Goal: Transaction & Acquisition: Obtain resource

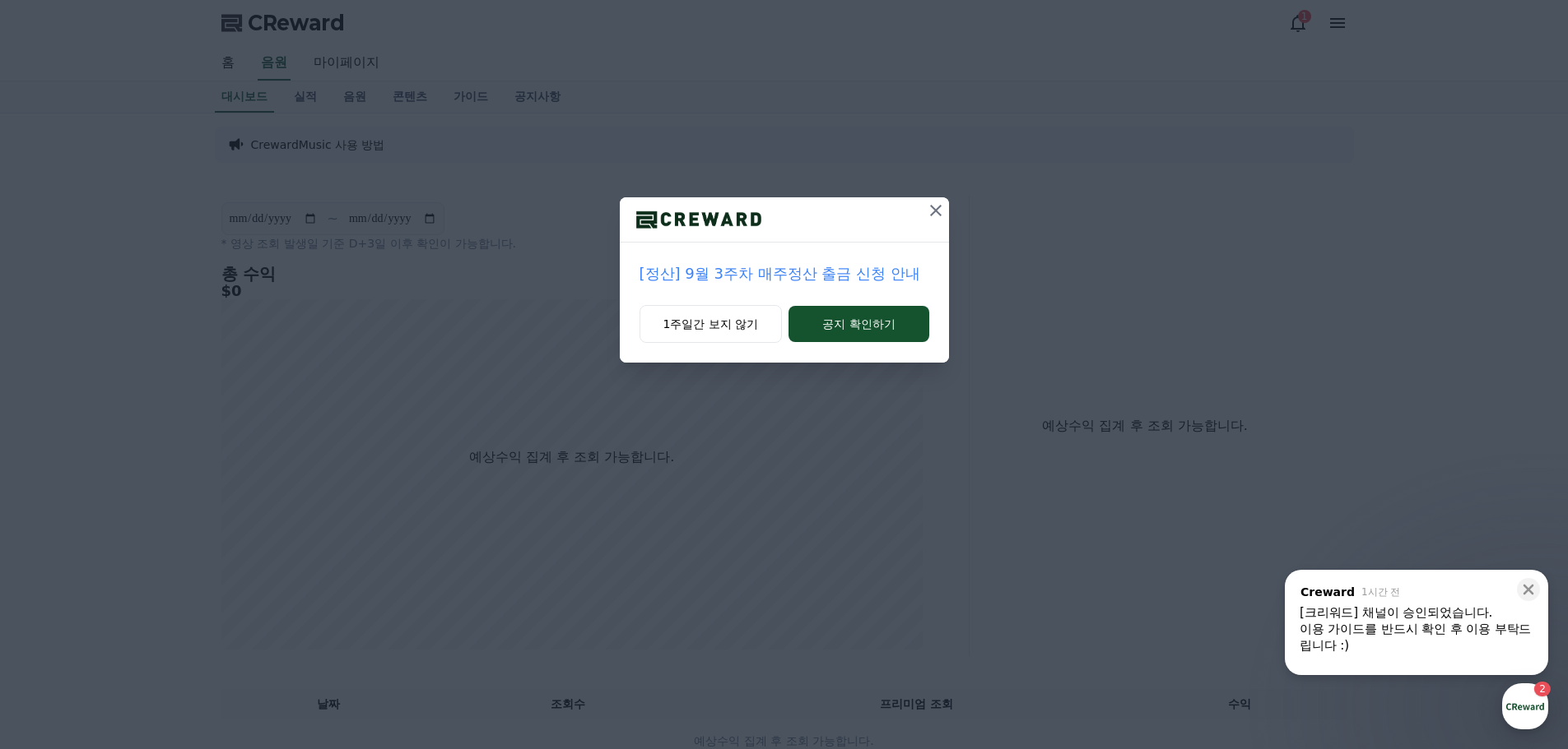
click at [744, 278] on p "[정산] 9월 3주차 매주정산 출금 신청 안내" at bounding box center [784, 274] width 290 height 23
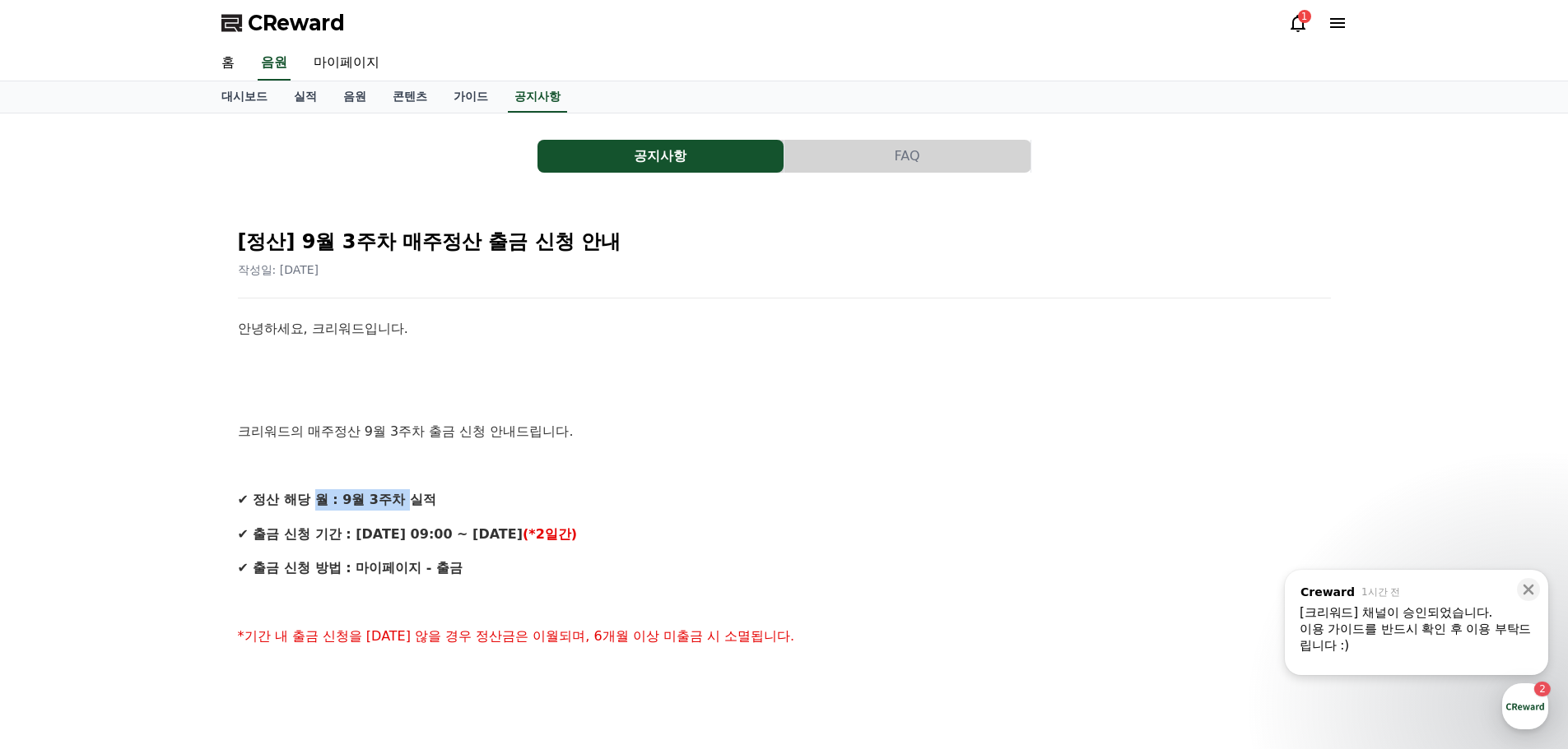
drag, startPoint x: 325, startPoint y: 502, endPoint x: 417, endPoint y: 501, distance: 92.0
click at [417, 501] on strong "✔ 정산 해당 월 : 9월 3주차 실적" at bounding box center [336, 500] width 198 height 16
drag, startPoint x: 354, startPoint y: 537, endPoint x: 577, endPoint y: 525, distance: 223.3
click at [577, 525] on p "✔ 출금 신청 기간 : [DATE] 09:00 ~ [DATE] (*2일간)" at bounding box center [784, 534] width 1093 height 22
drag, startPoint x: 249, startPoint y: 578, endPoint x: 456, endPoint y: 564, distance: 207.5
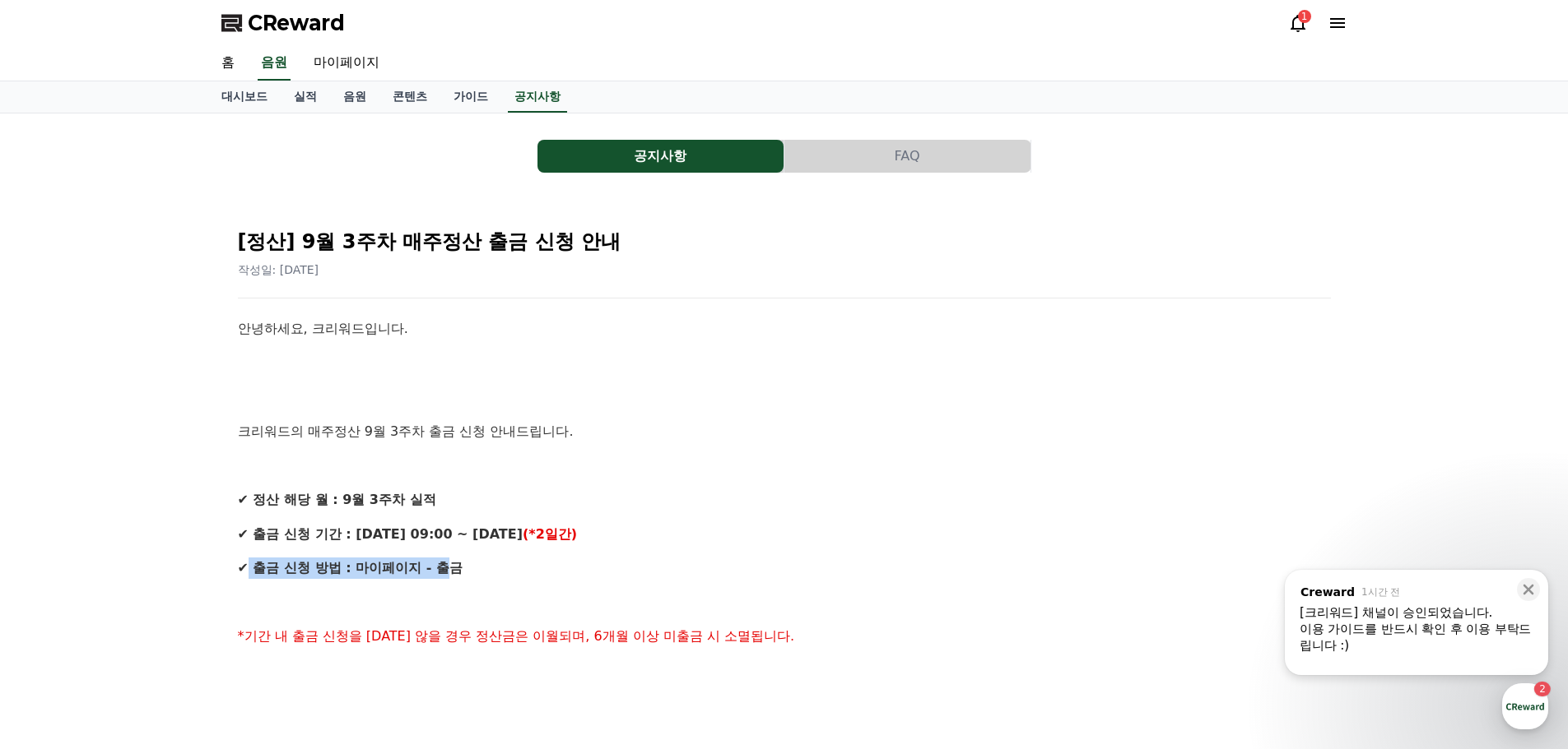
click at [456, 564] on p "✔ 출금 신청 방법 : 마이페이지 - 출금" at bounding box center [784, 568] width 1093 height 22
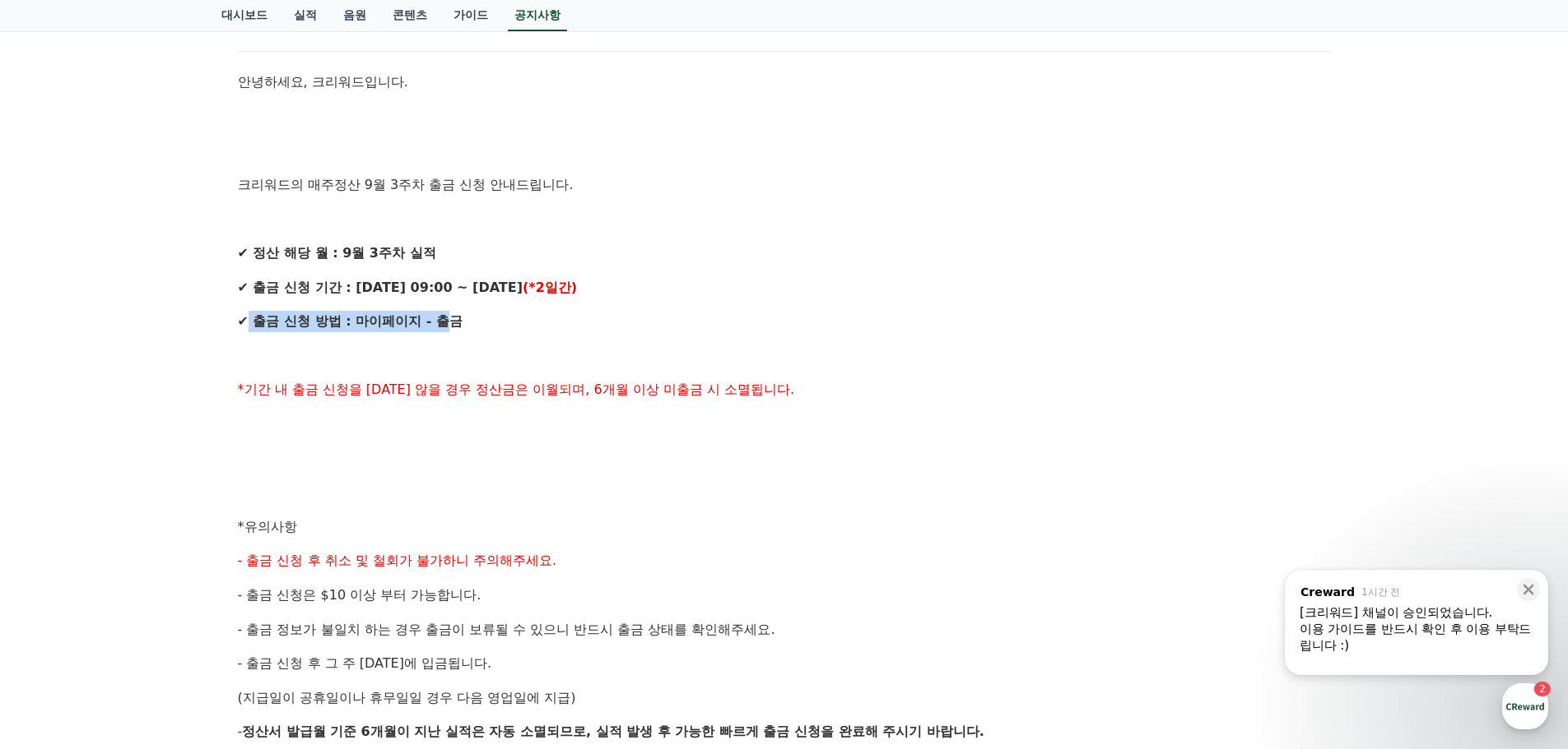
scroll to position [493, 0]
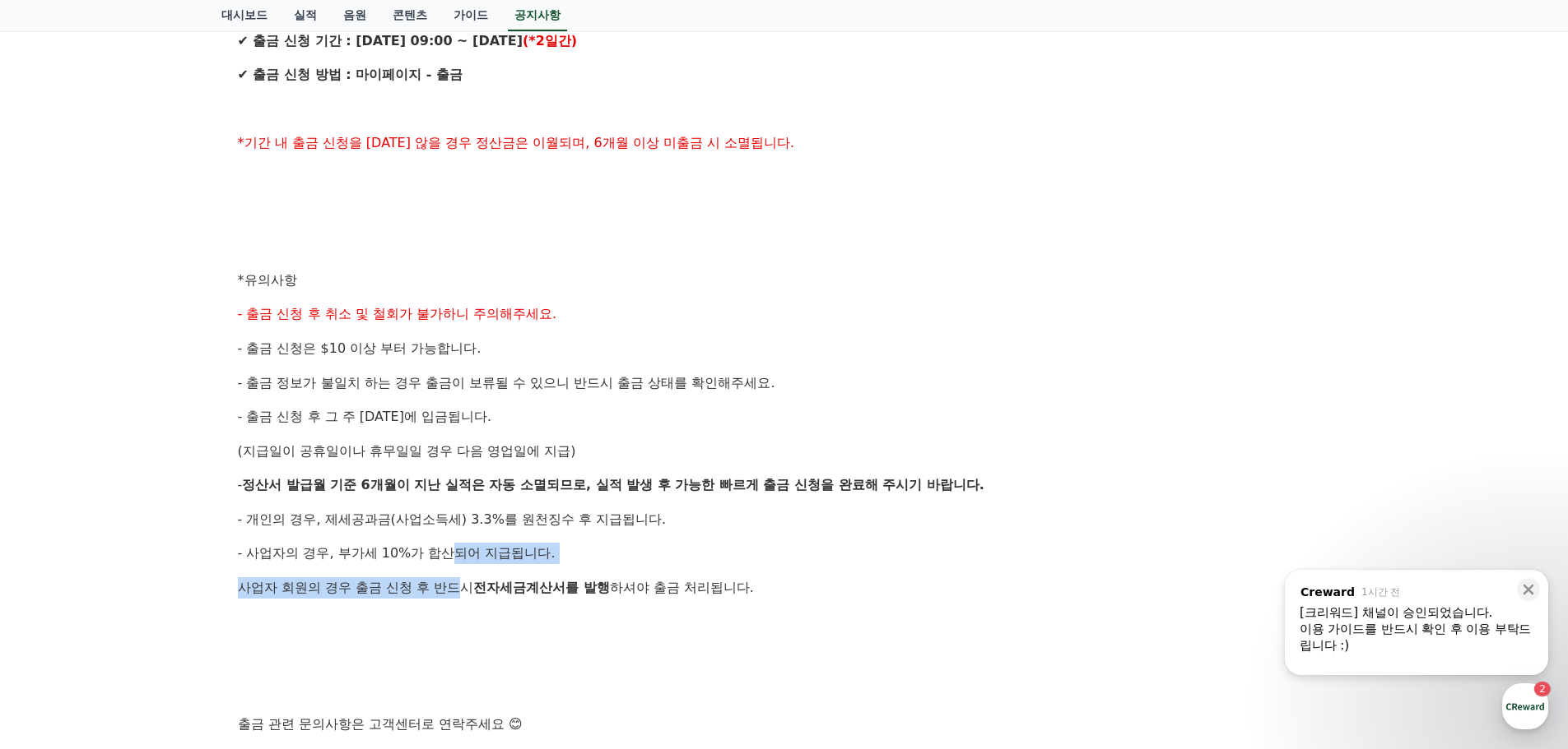
drag, startPoint x: 457, startPoint y: 558, endPoint x: 459, endPoint y: 569, distance: 11.2
click at [459, 569] on div "안녕하세요, 크리워드입니다. 크리워드의 매주정산 9월 3주차 출금 신청 안내드립니다. ✔ 정산 해당 월 : 9월 3주차 실적 ✔ 출금 신청 기…" at bounding box center [784, 297] width 1093 height 945
drag, startPoint x: 346, startPoint y: 558, endPoint x: 547, endPoint y: 558, distance: 201.0
click at [547, 558] on span "- 사업자의 경우, 부가세 10%가 합산되어 지급됩니다." at bounding box center [397, 553] width 318 height 16
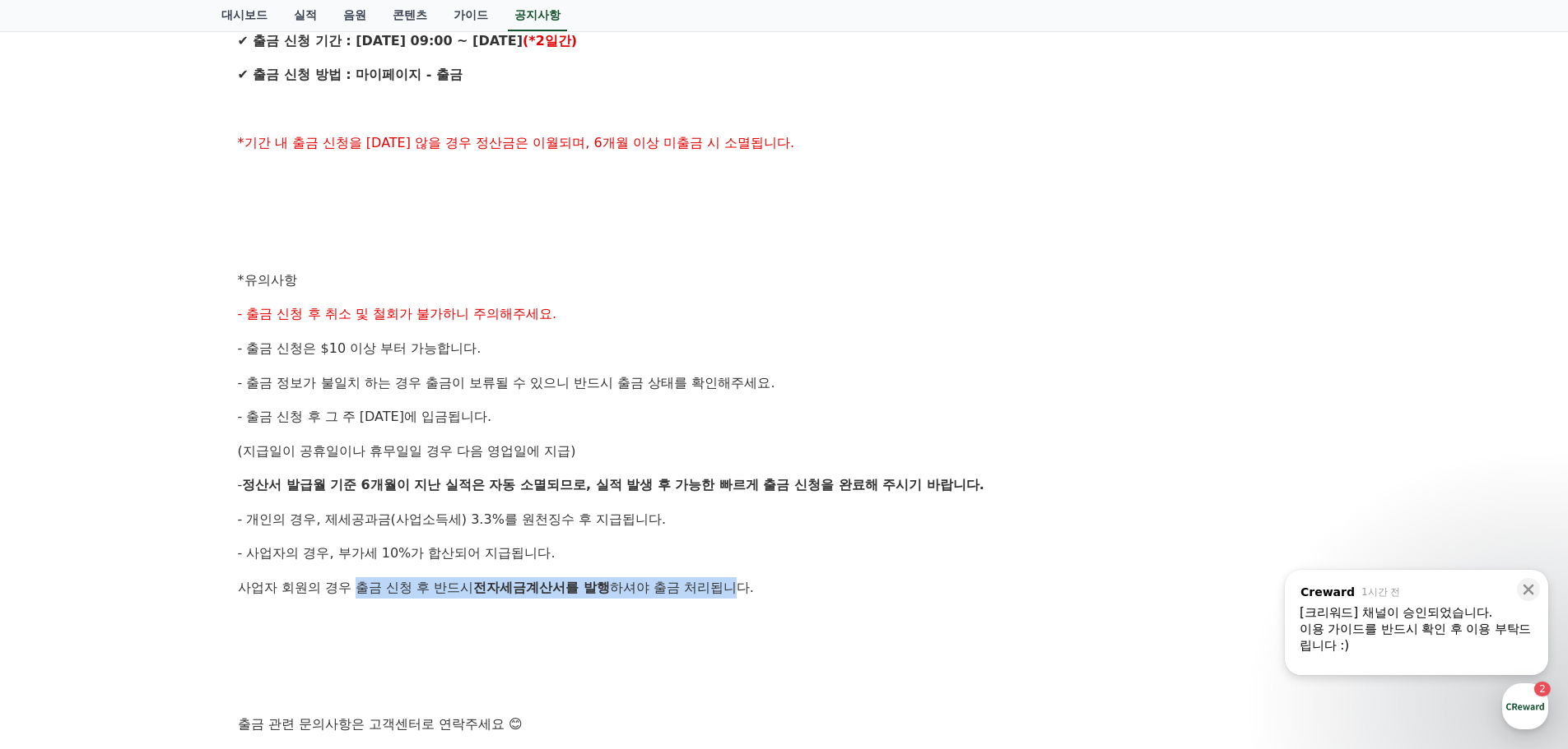
drag, startPoint x: 749, startPoint y: 590, endPoint x: 357, endPoint y: 594, distance: 392.0
click at [357, 594] on p "사업자 회원의 경우 출금 신청 후 반드시 전자세금계산서를 발행 하셔야 출금 처리됩니다." at bounding box center [784, 588] width 1093 height 22
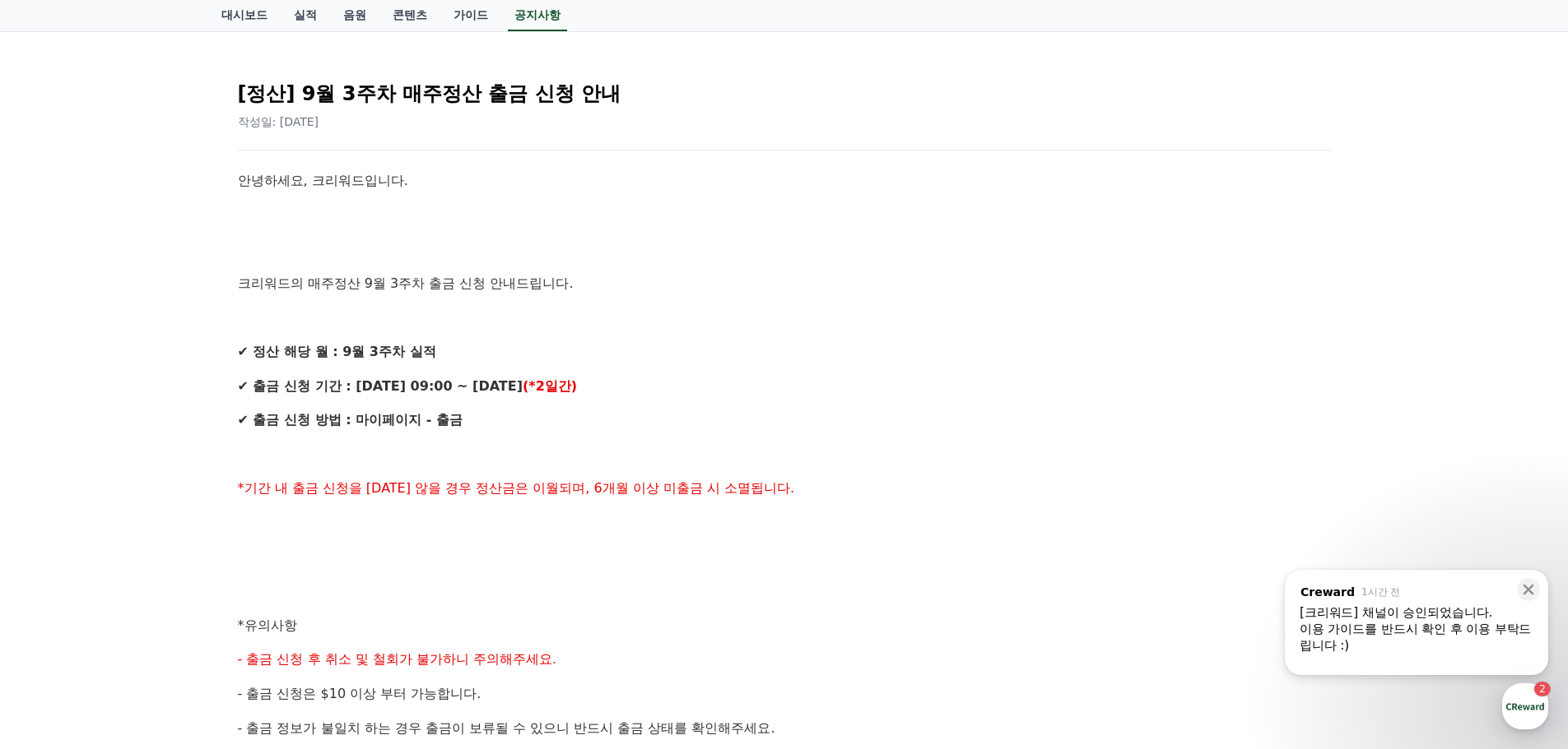
scroll to position [0, 0]
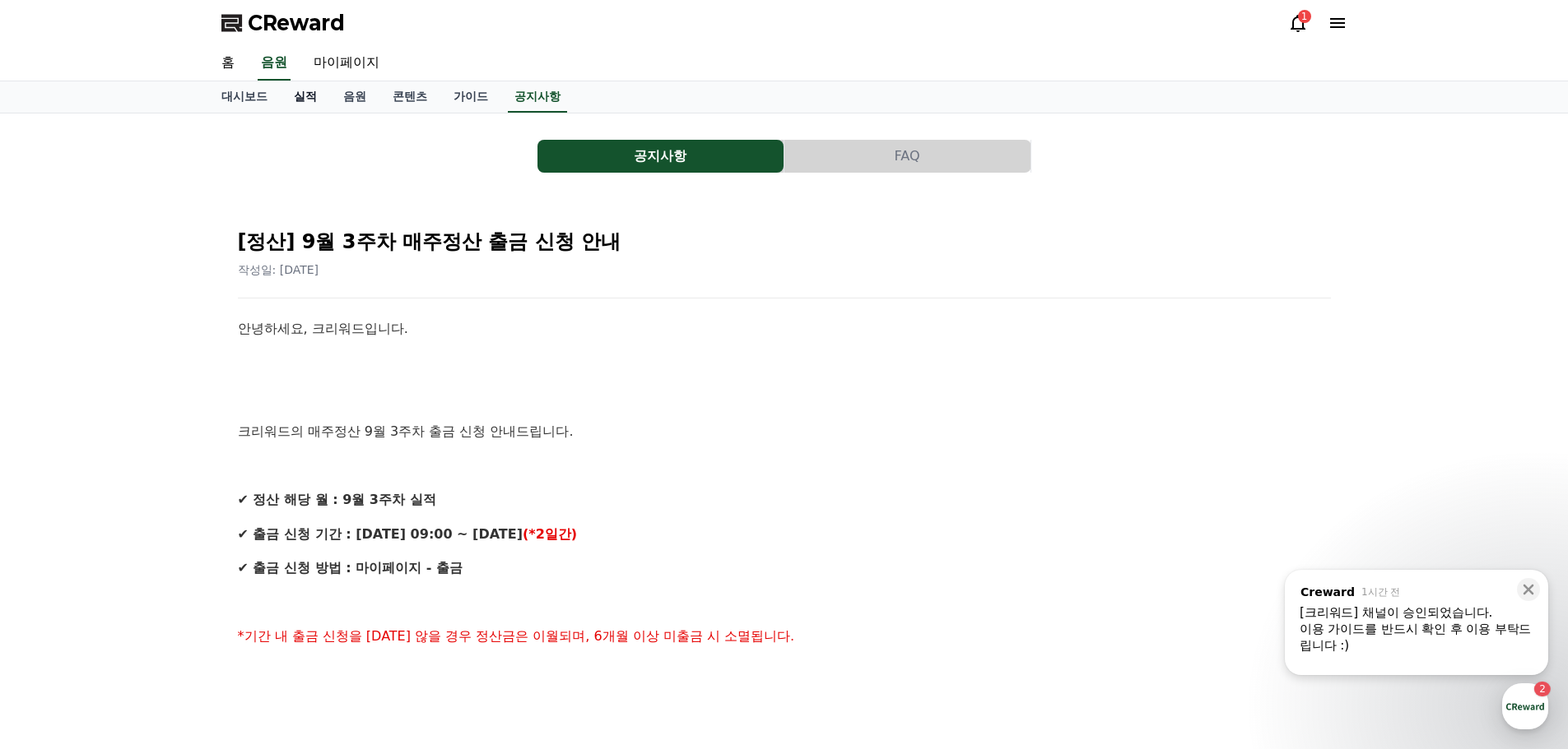
click at [316, 105] on link "실적" at bounding box center [305, 97] width 50 height 31
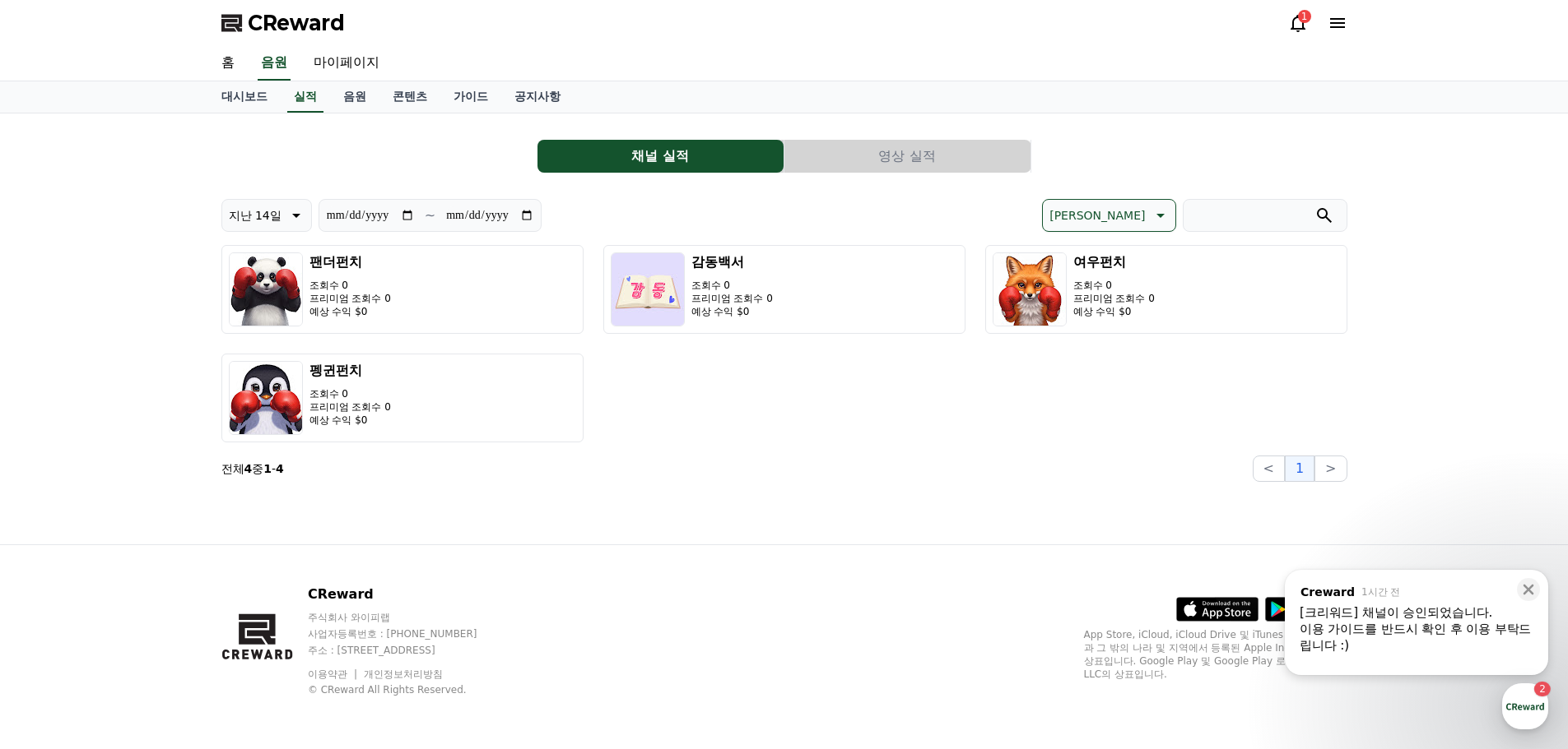
click at [1296, 33] on div "1" at bounding box center [1318, 23] width 59 height 26
click at [1295, 24] on icon at bounding box center [1298, 23] width 20 height 20
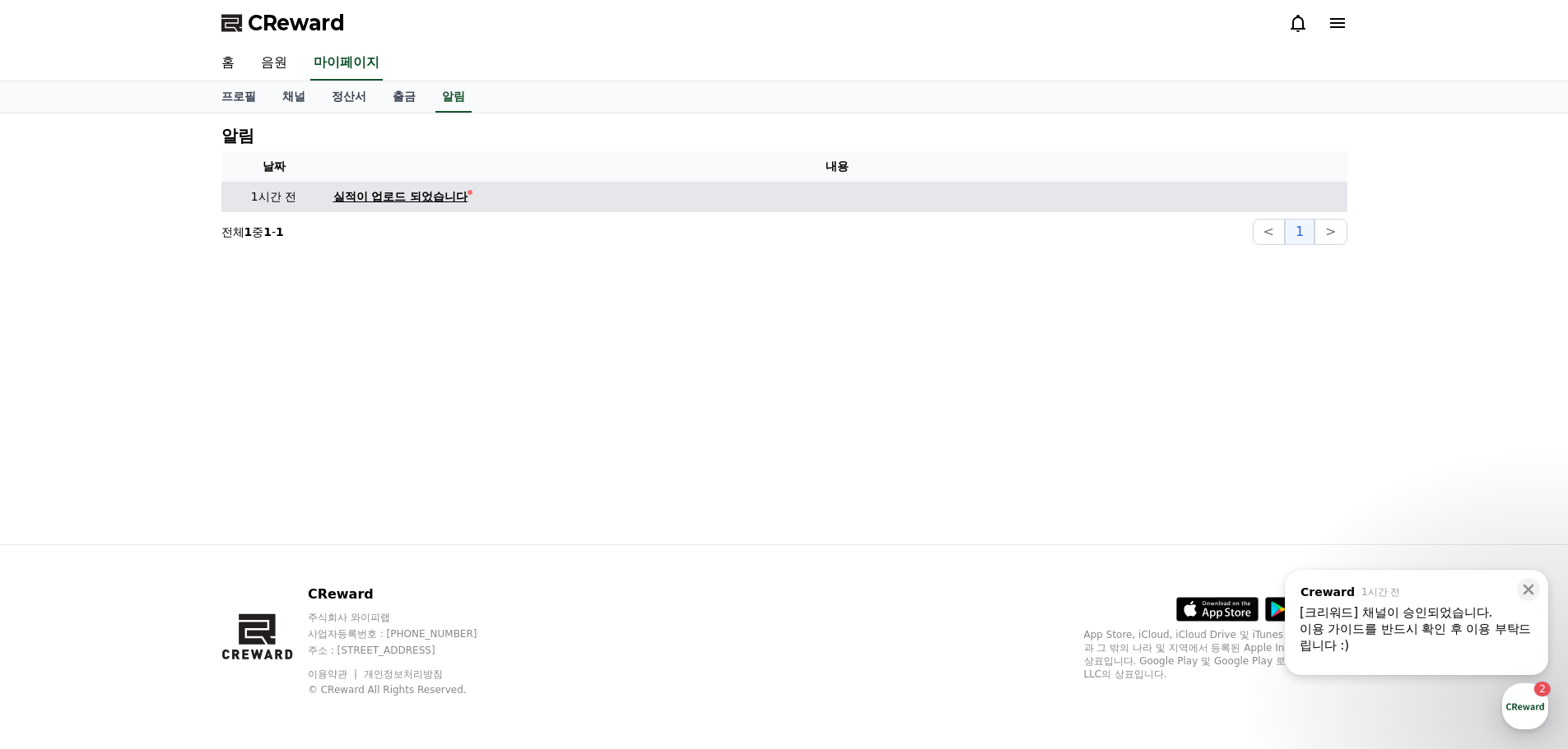
click at [368, 201] on div "실적이 업로드 되었습니다" at bounding box center [401, 197] width 135 height 17
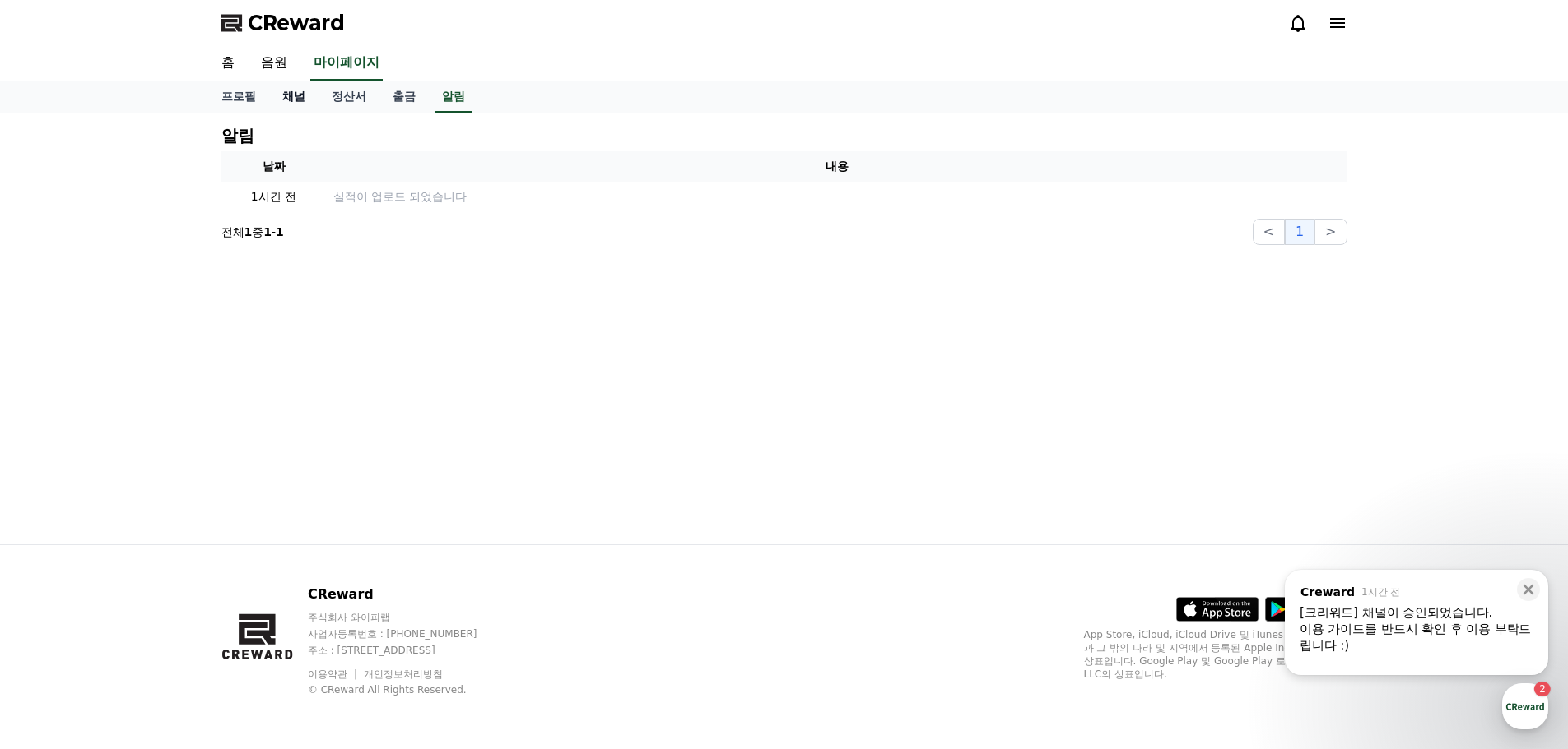
click at [290, 94] on link "채널" at bounding box center [294, 97] width 50 height 31
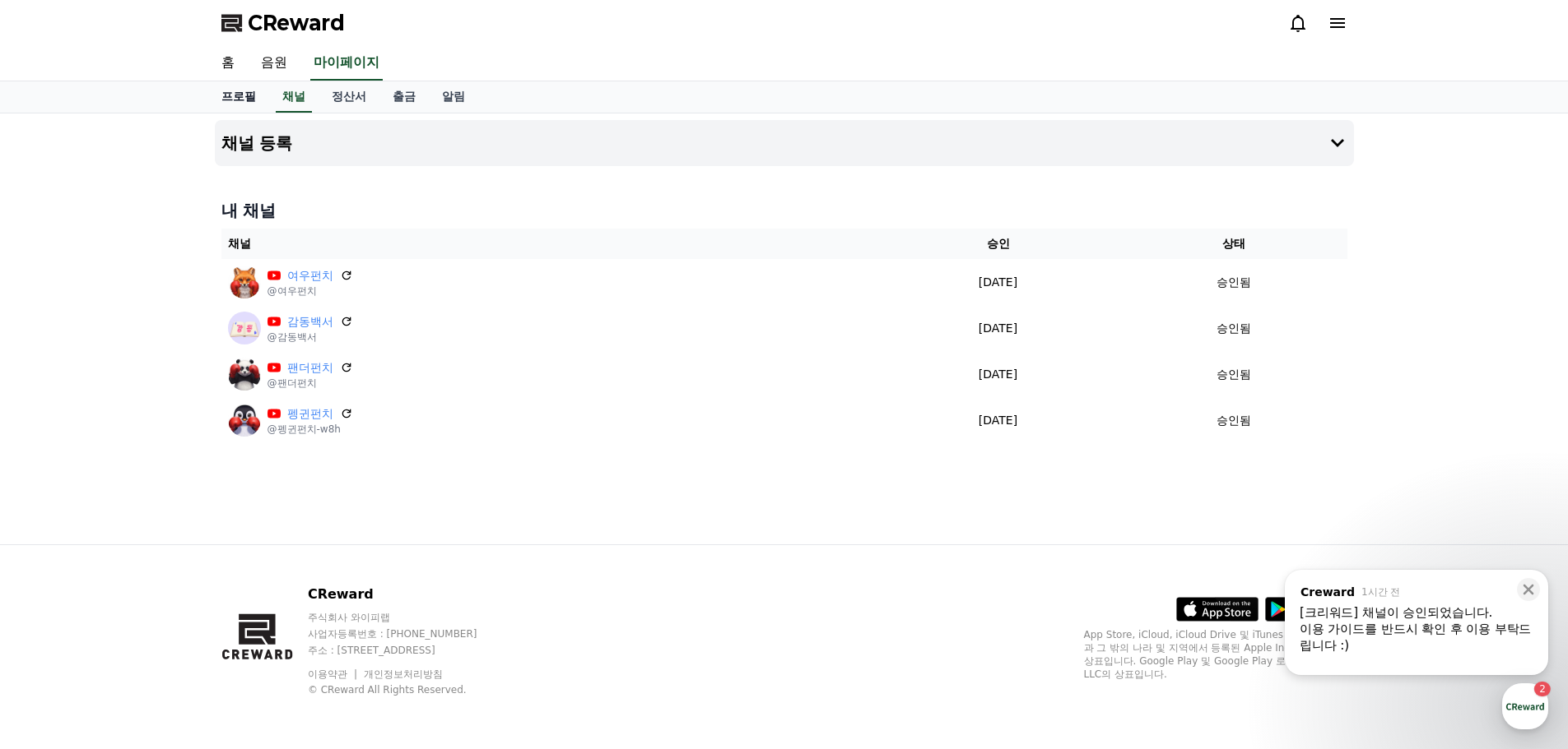
click at [238, 94] on link "프로필" at bounding box center [238, 97] width 61 height 31
select select "**********"
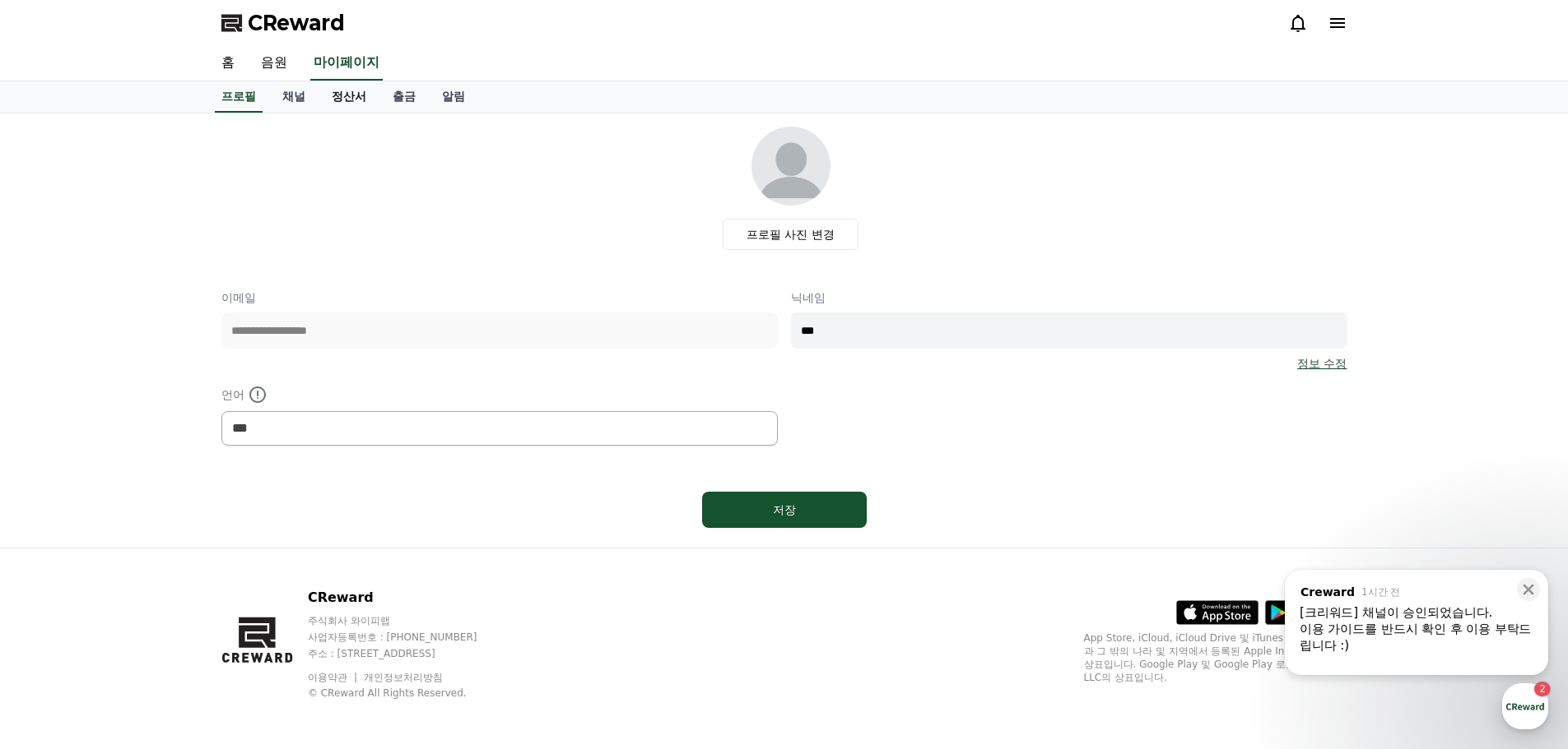
click at [339, 87] on link "정산서" at bounding box center [349, 97] width 61 height 31
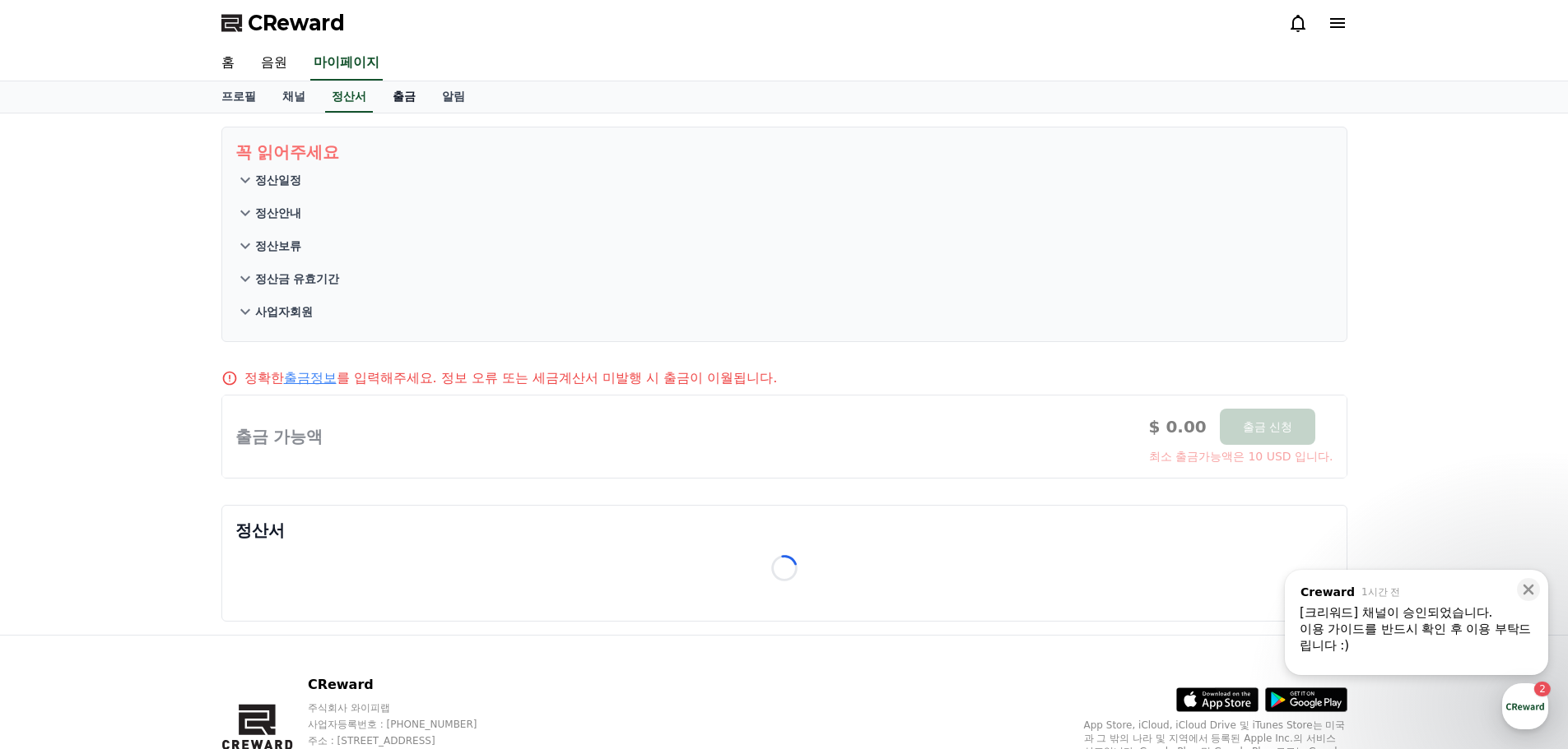
click at [407, 92] on link "출금" at bounding box center [404, 97] width 50 height 31
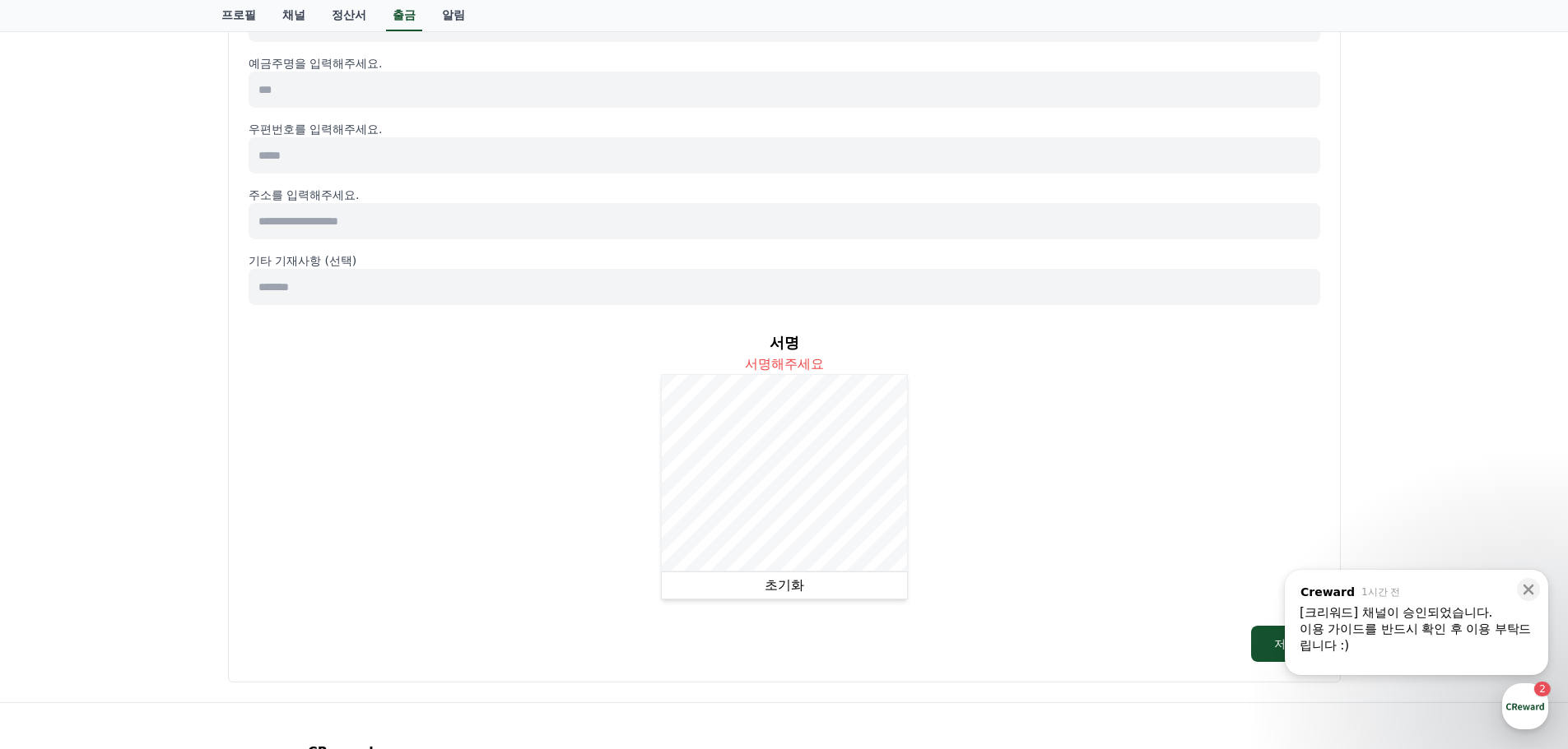
scroll to position [740, 0]
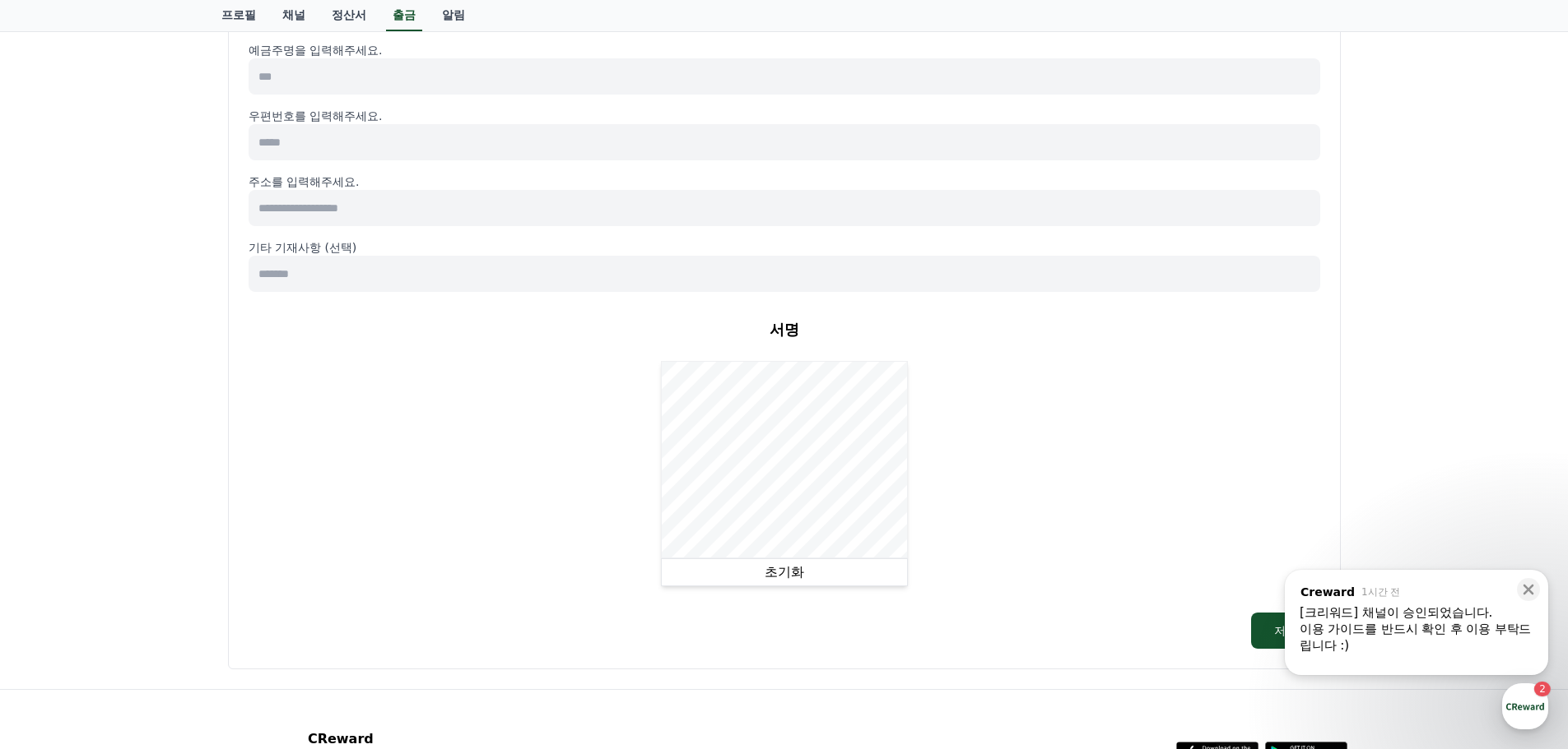
click at [522, 450] on div "서명 서명해주세요 초기화" at bounding box center [784, 452] width 1072 height 294
click at [763, 578] on button "초기화" at bounding box center [784, 573] width 247 height 28
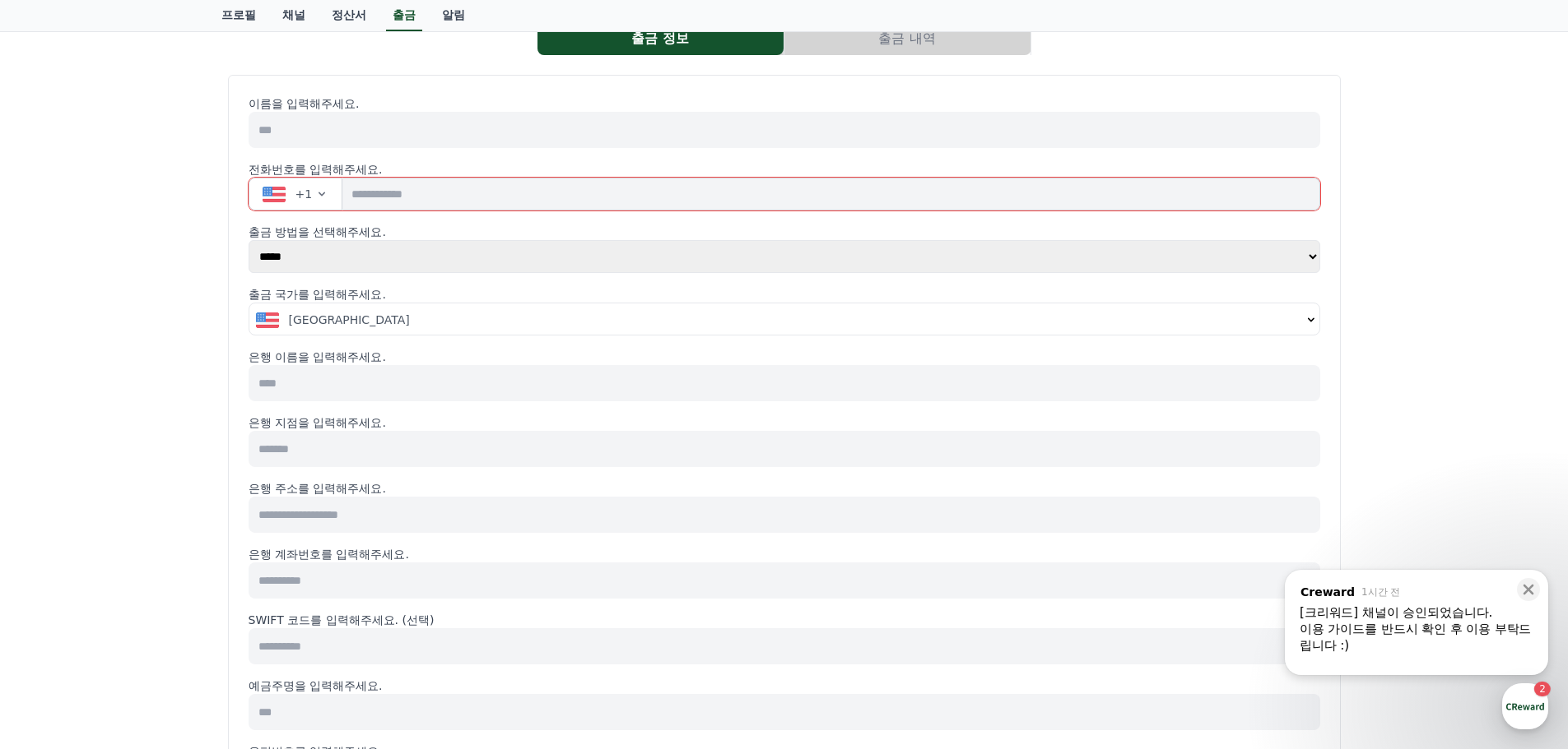
scroll to position [0, 0]
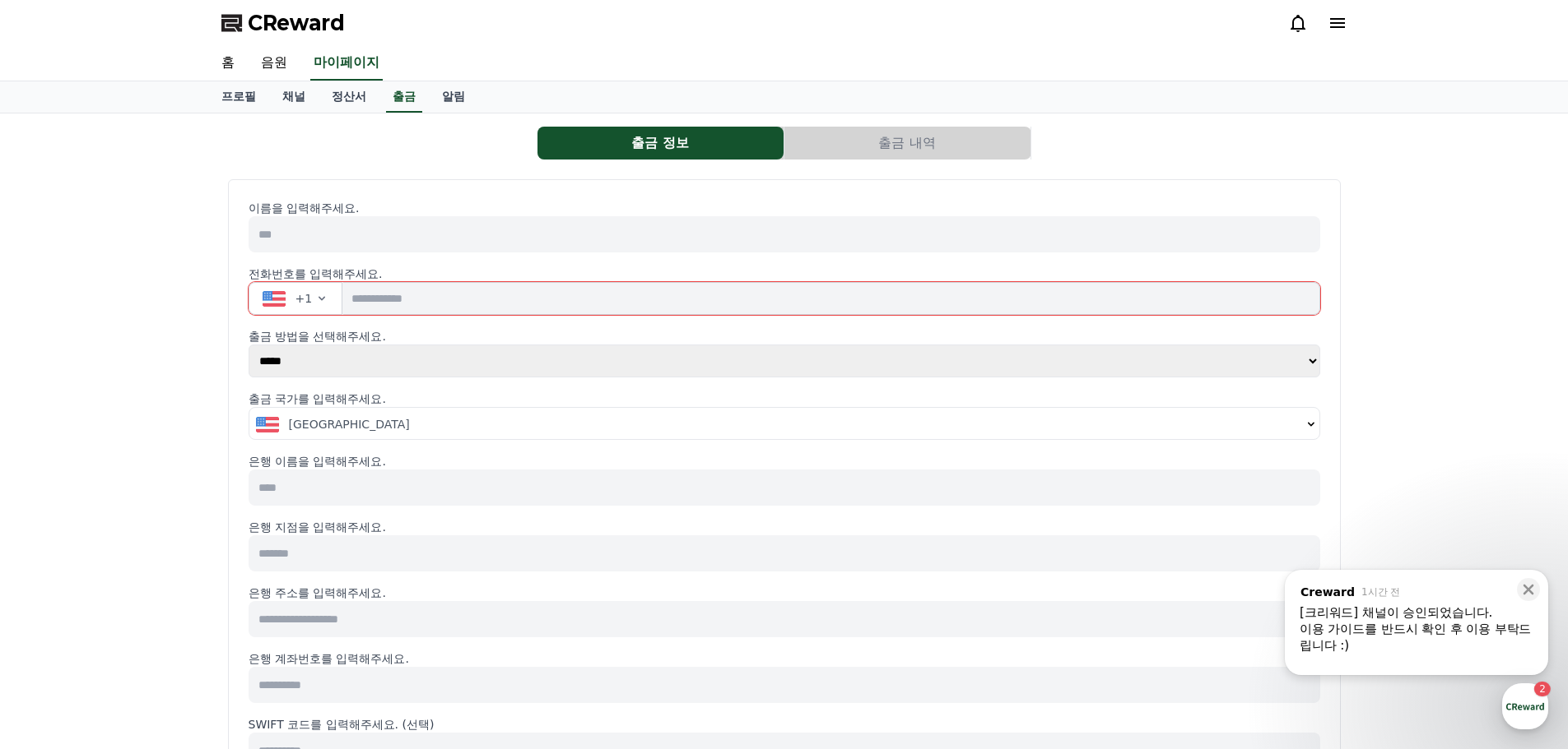
click at [882, 141] on button "출금 내역" at bounding box center [908, 143] width 246 height 33
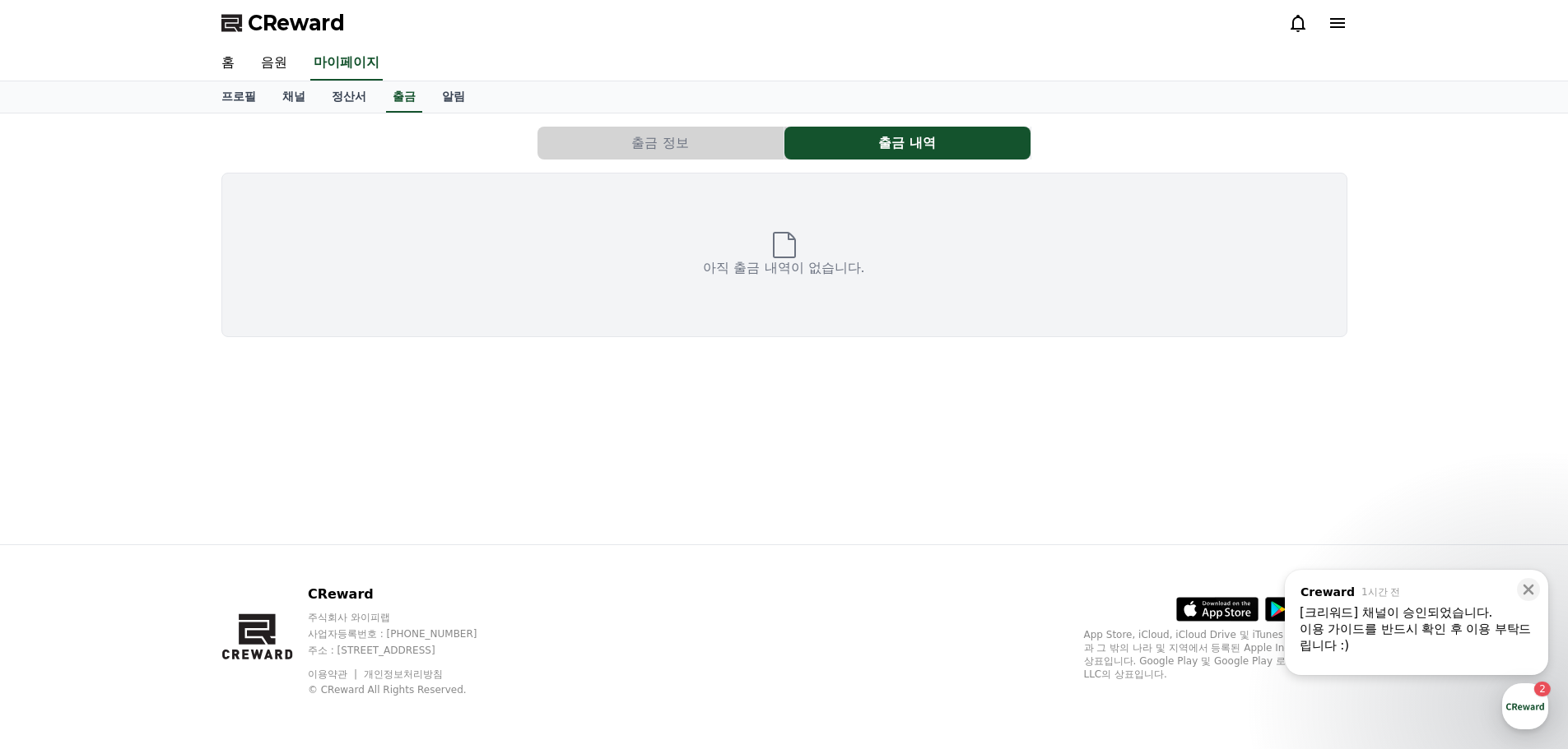
click at [715, 143] on button "출금 정보" at bounding box center [660, 143] width 246 height 33
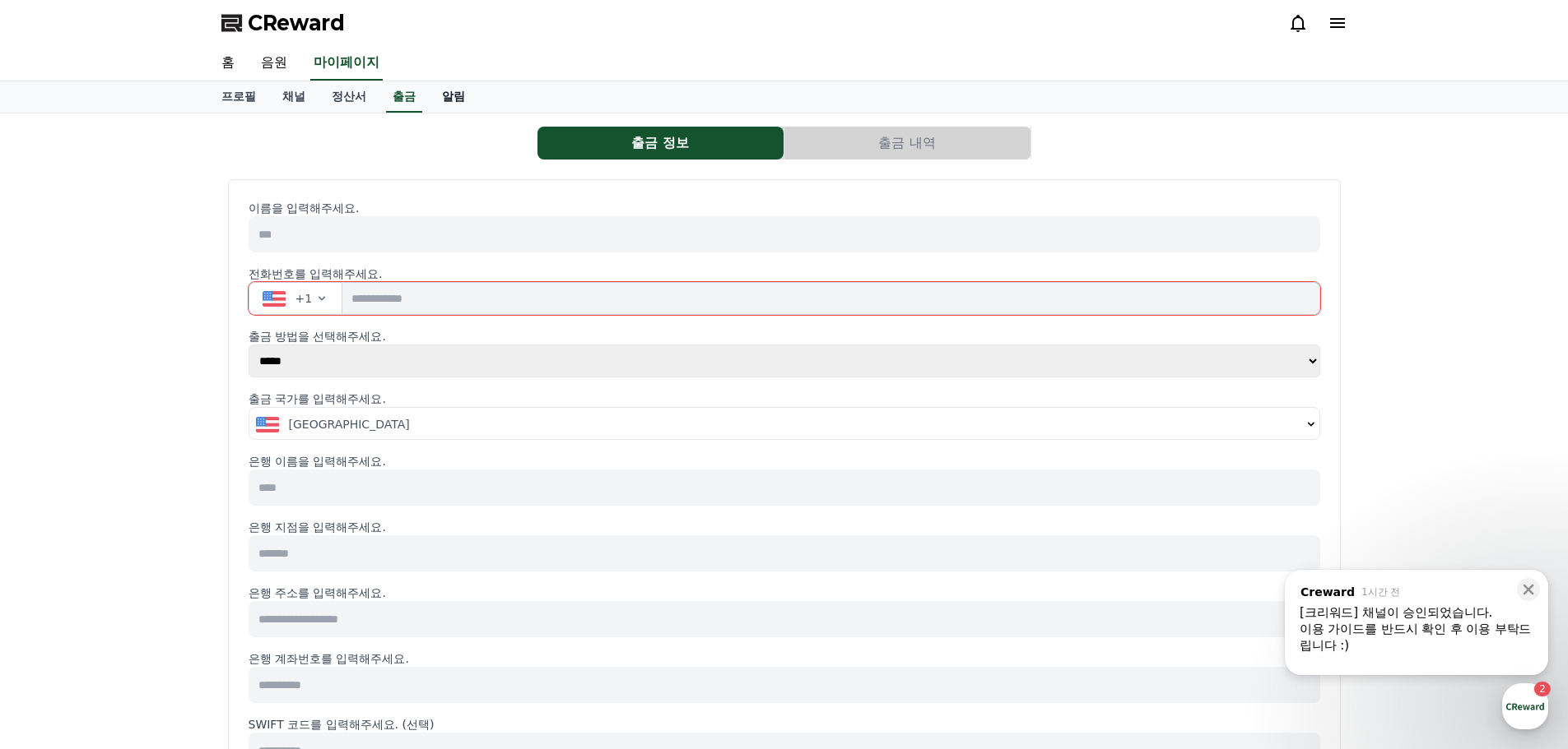
click at [457, 99] on link "알림" at bounding box center [453, 97] width 50 height 31
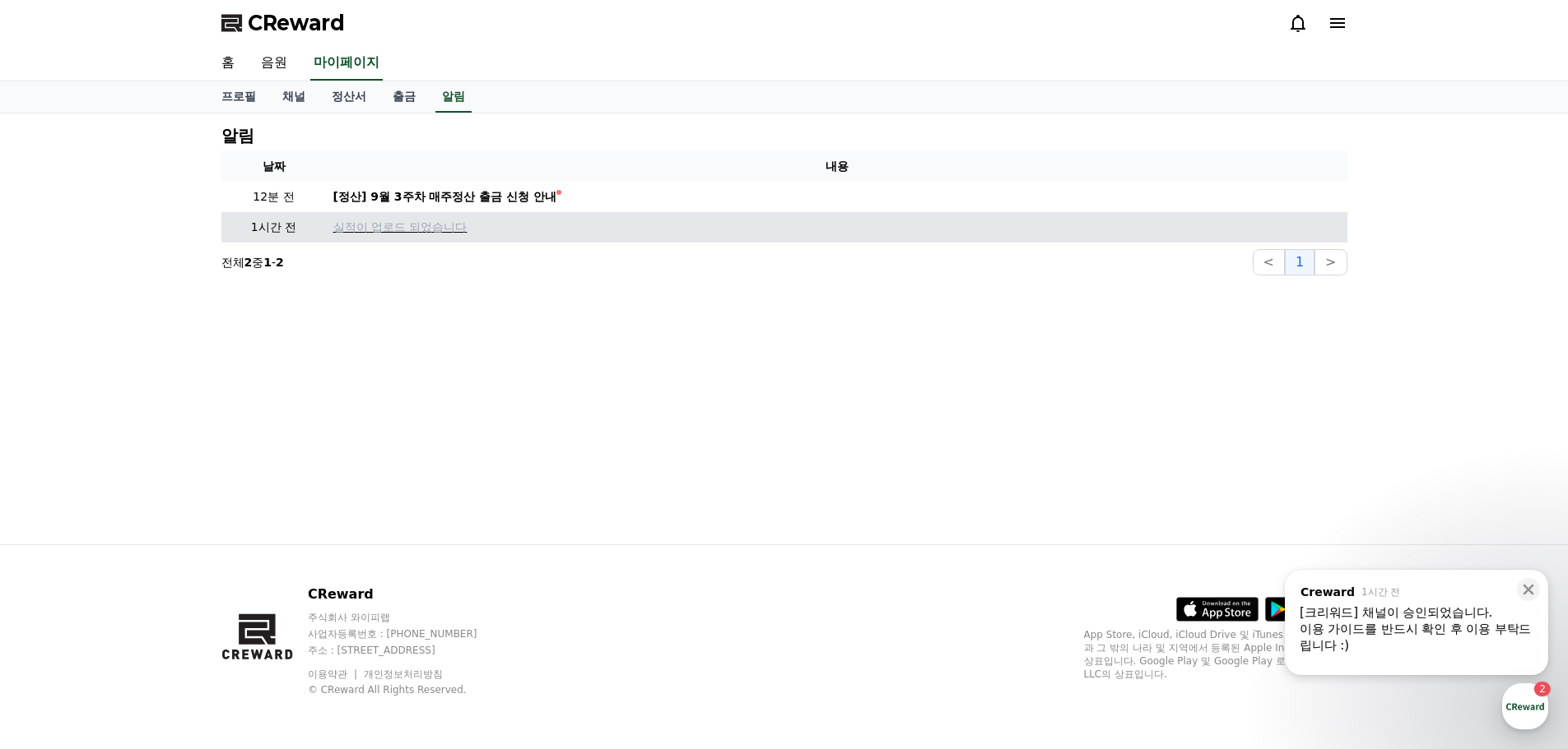
click at [450, 223] on p "실적이 업로드 되었습니다" at bounding box center [837, 228] width 1007 height 17
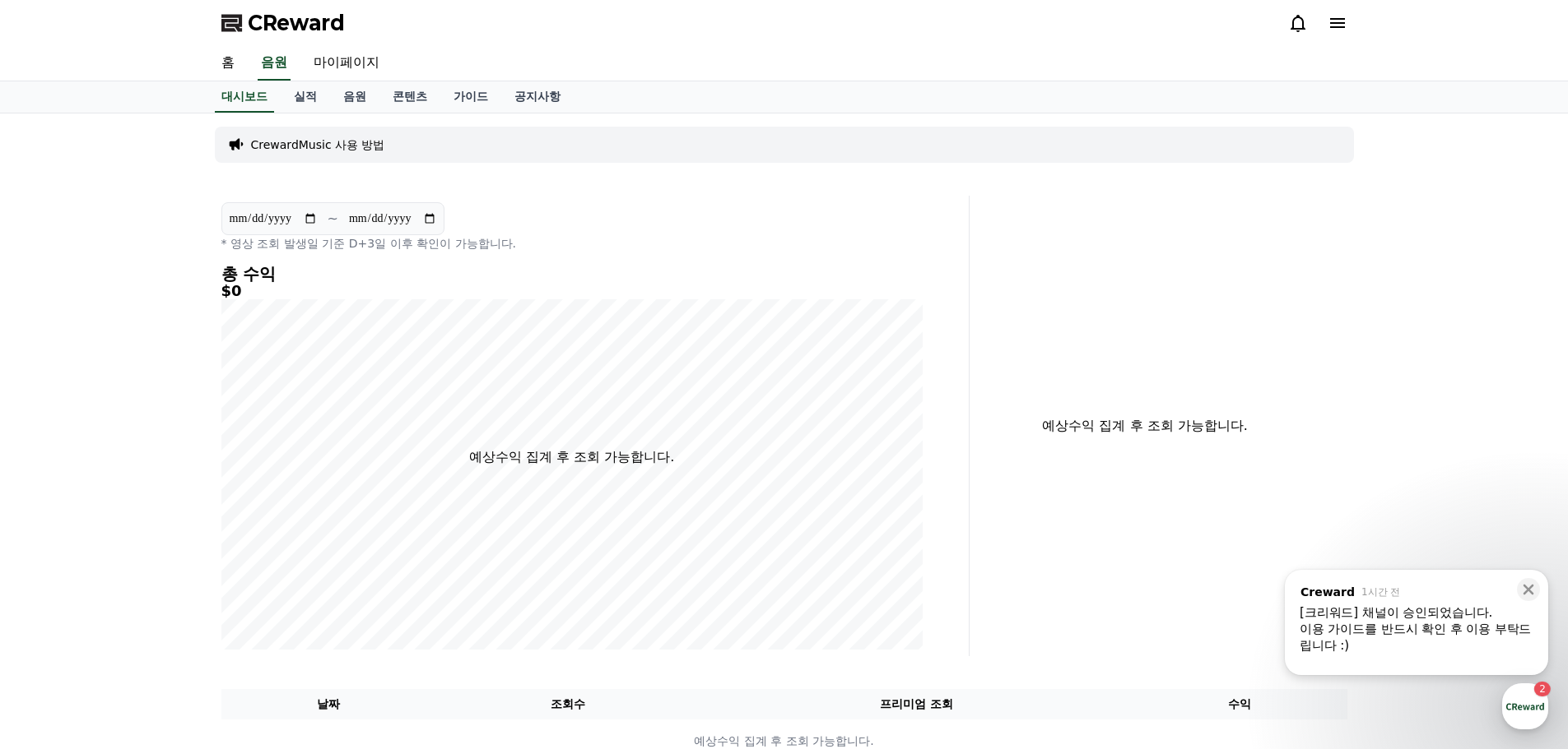
click at [1473, 609] on div "[크리워드] 채널이 승인되었습니다." at bounding box center [1417, 613] width 234 height 17
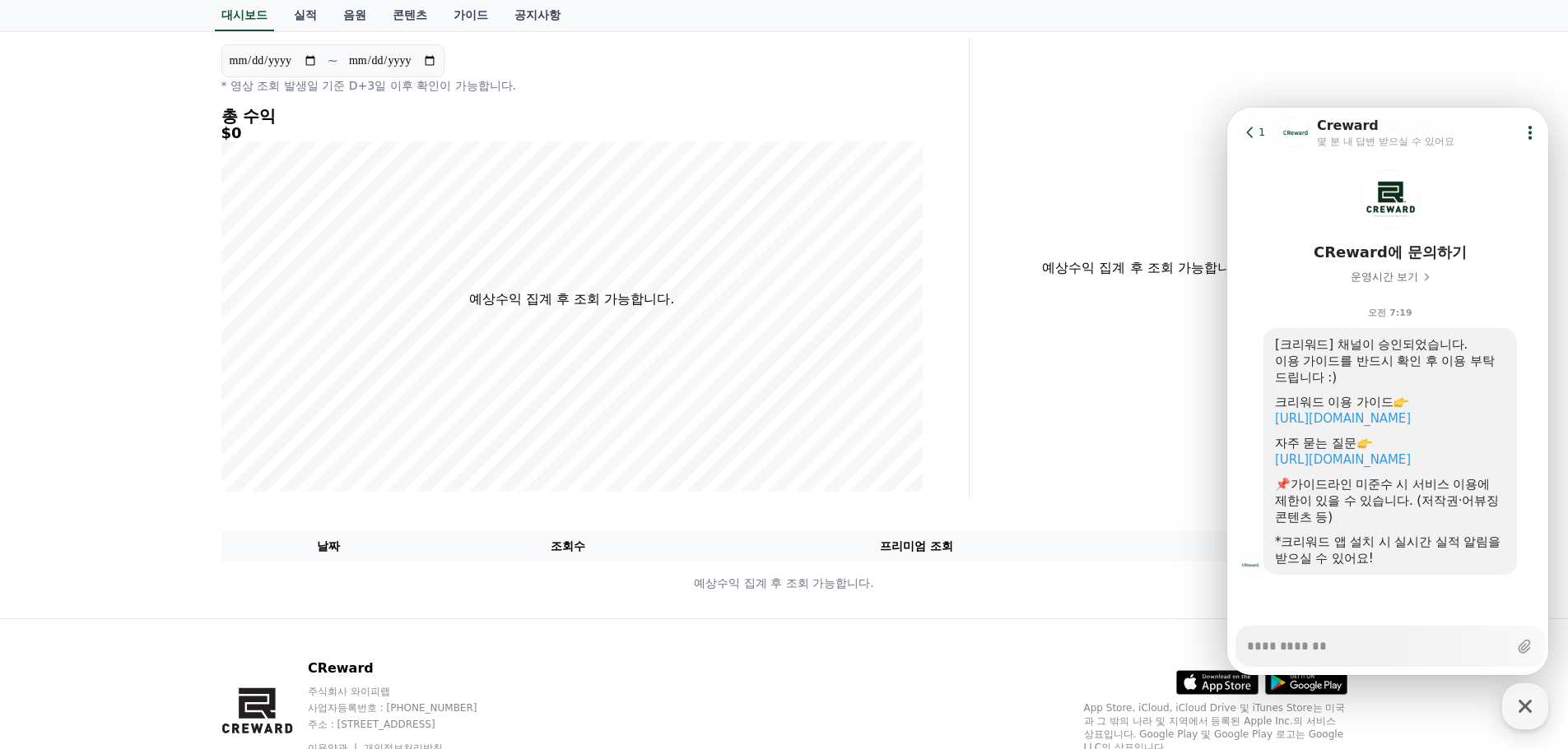
scroll to position [164, 0]
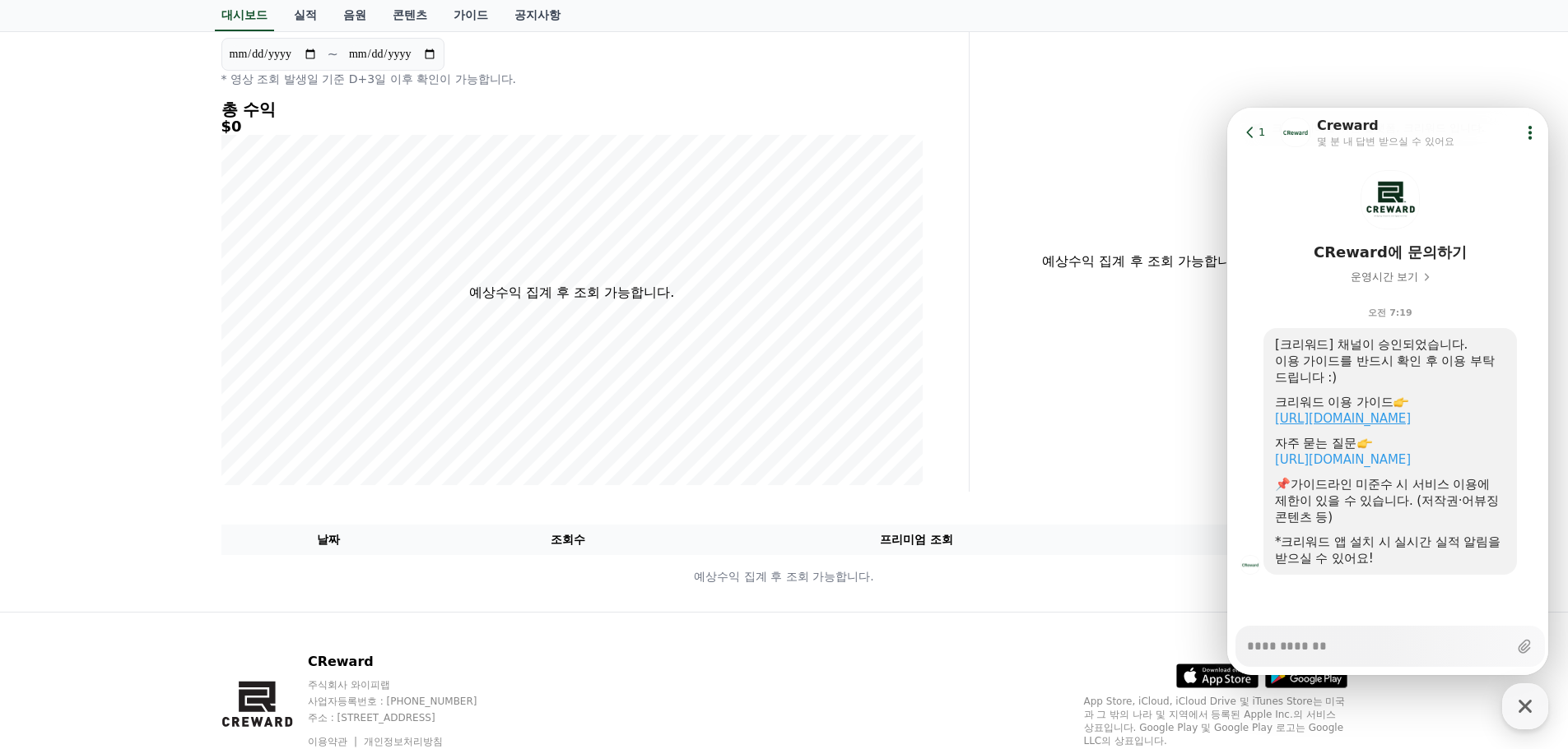
click at [1379, 421] on link "[URL][DOMAIN_NAME]" at bounding box center [1343, 418] width 135 height 15
type textarea "*"
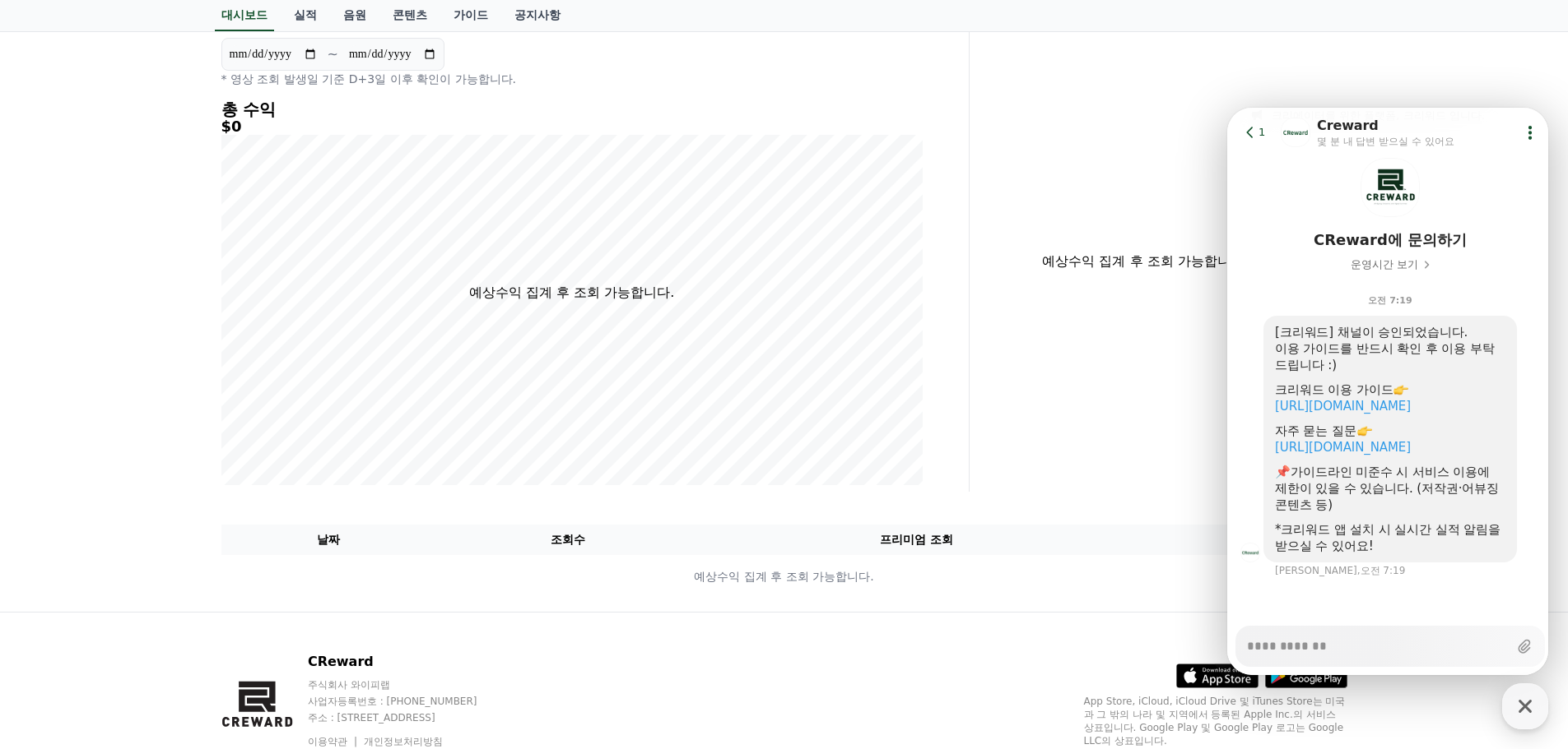
scroll to position [65, 0]
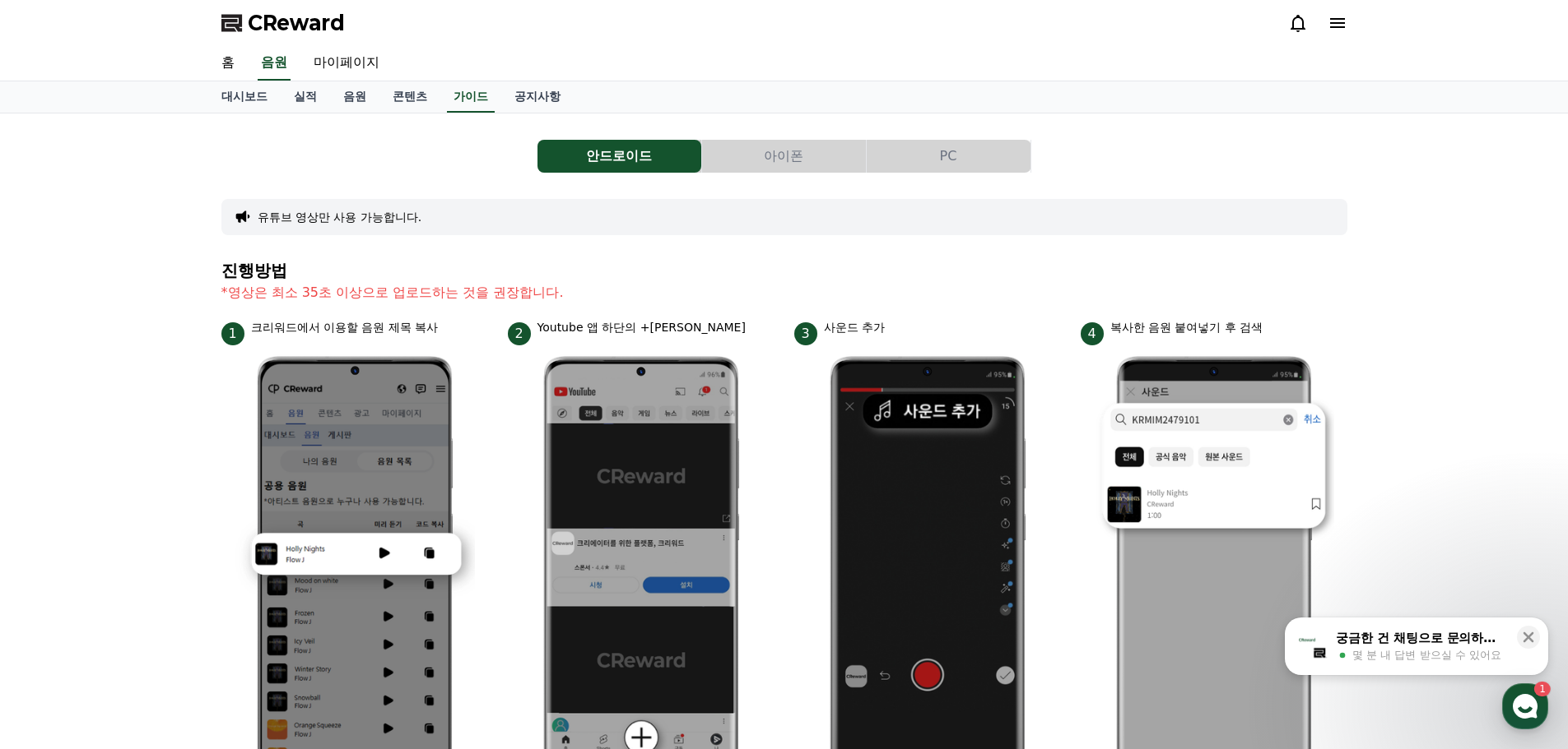
click at [787, 160] on button "아이폰" at bounding box center [784, 156] width 164 height 33
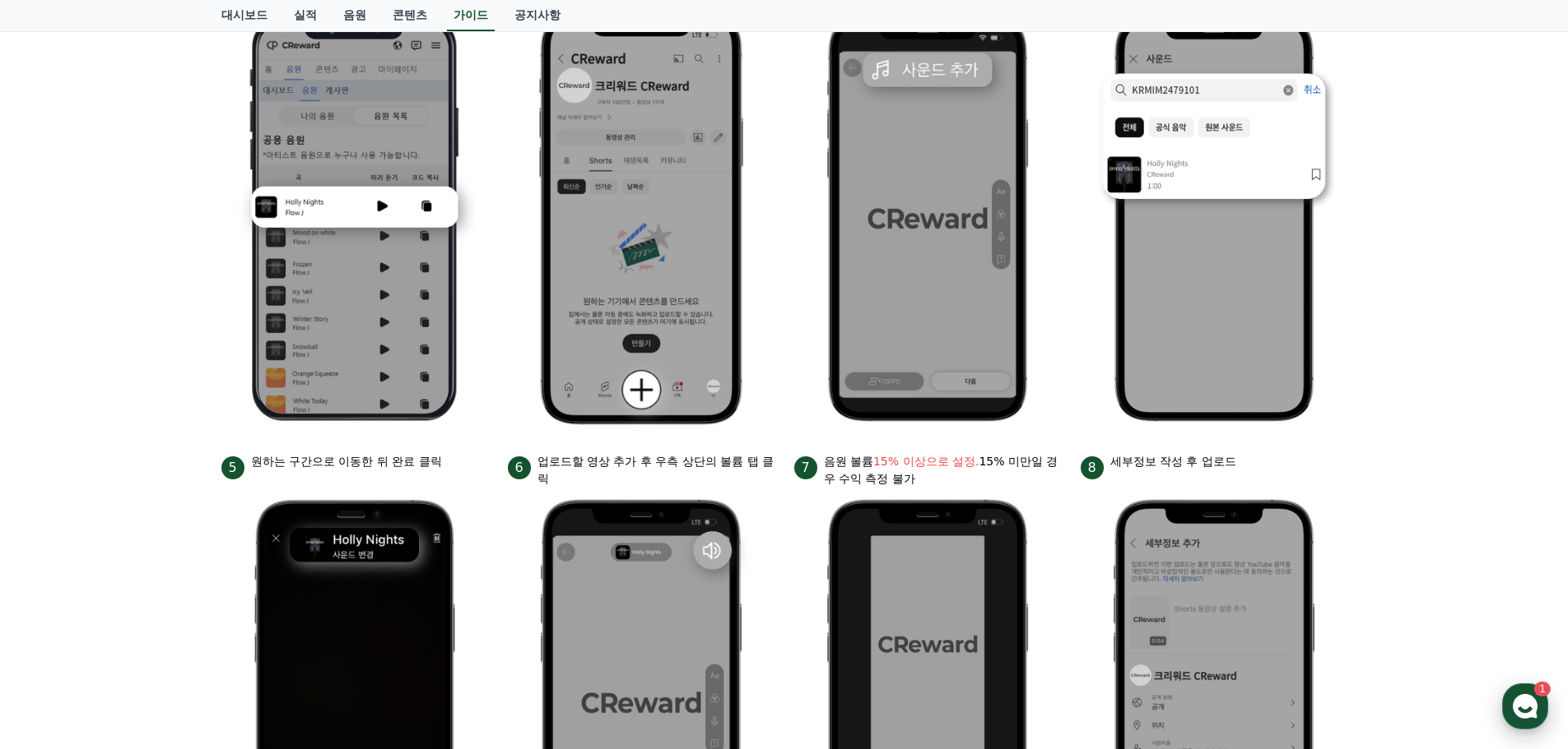
scroll to position [318, 0]
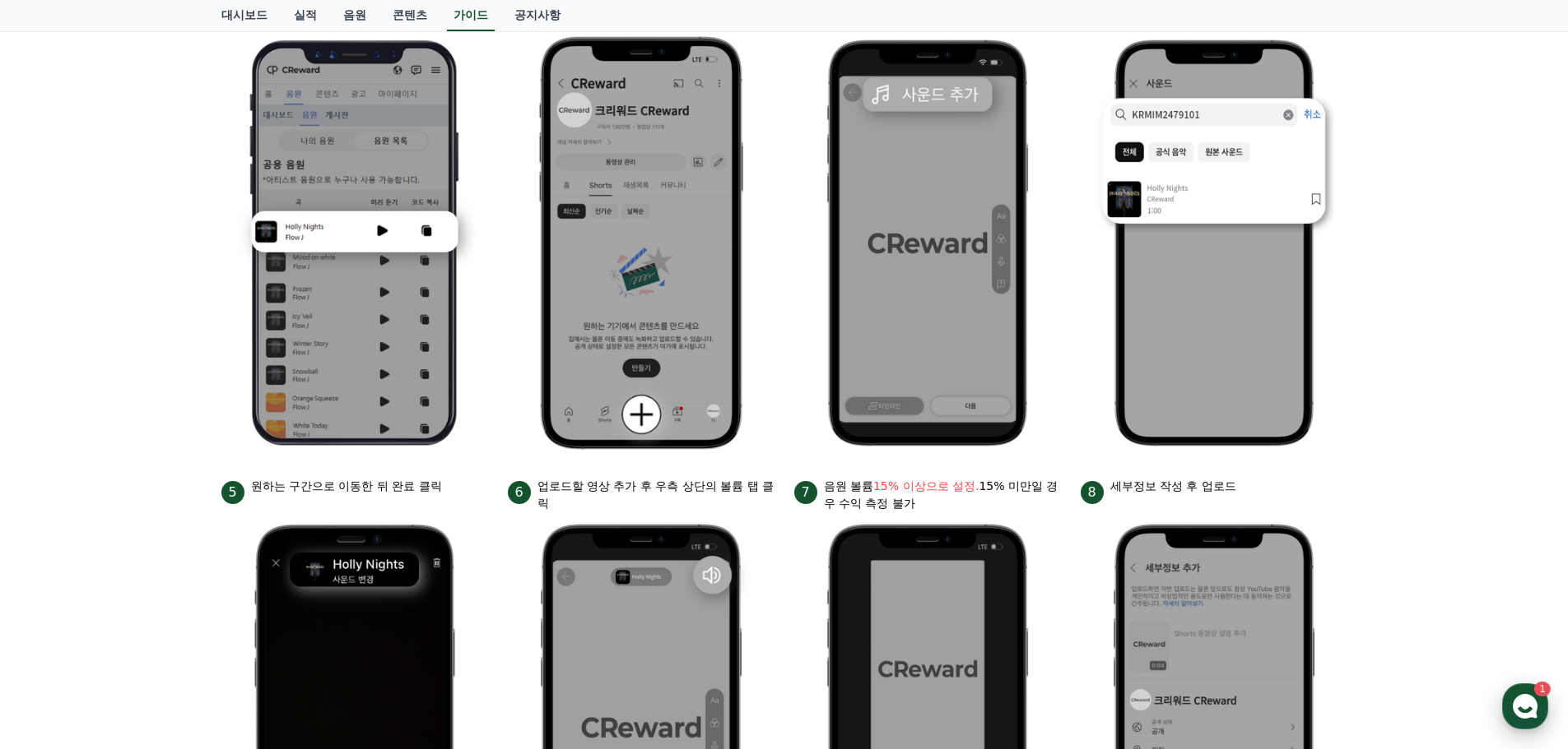
click at [1532, 704] on use "button" at bounding box center [1525, 706] width 24 height 24
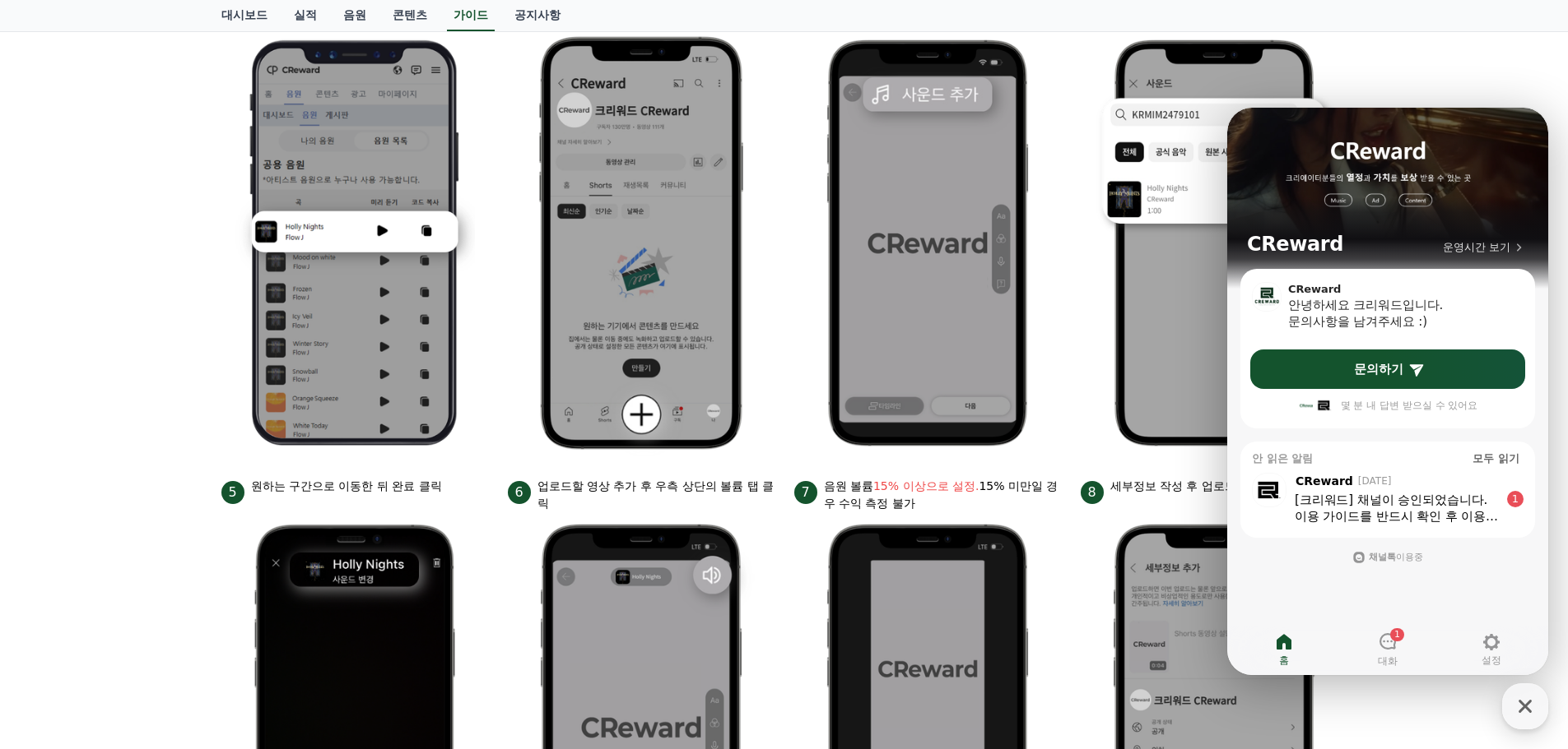
click at [1437, 80] on div "안드로이드 아이폰 PC 유튜브 영상만 사용 가능합니다. 진행방법 *영상은 최소 35초 이상으로 업로드하는 것을 권장합니다. 1 크리워드에서 이…" at bounding box center [784, 375] width 1568 height 1160
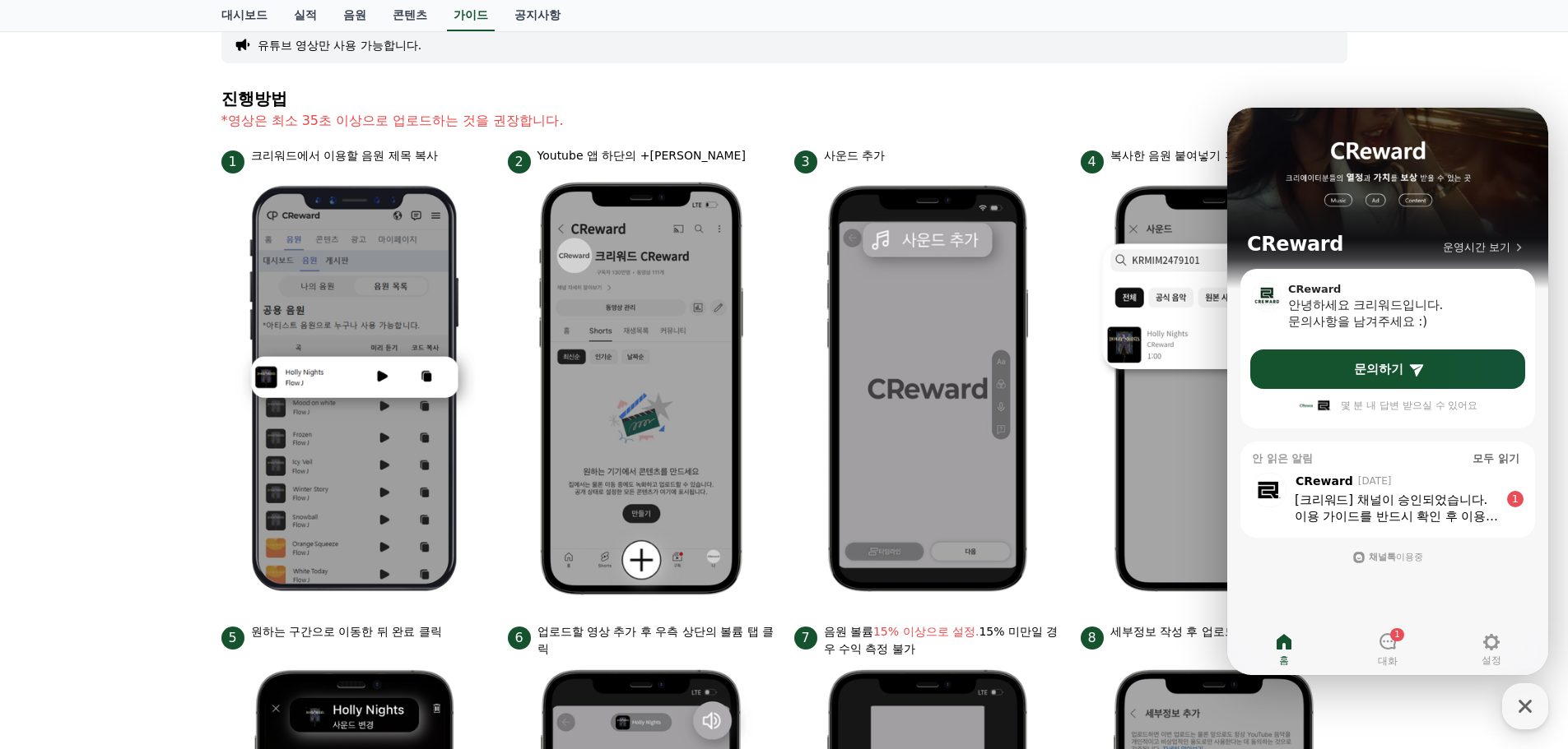
scroll to position [71, 0]
